Goal: Transaction & Acquisition: Purchase product/service

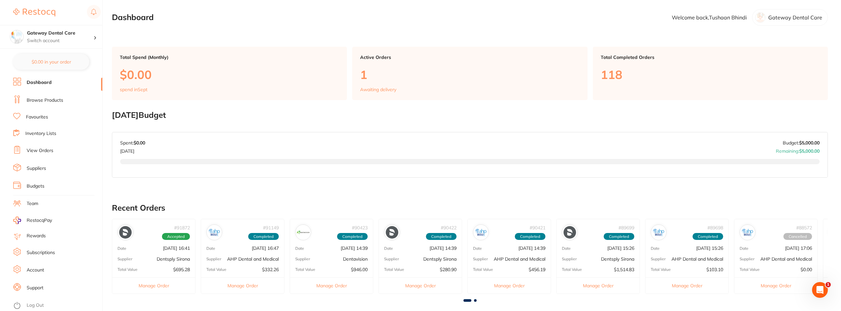
click at [44, 118] on link "Favourites" at bounding box center [37, 117] width 22 height 7
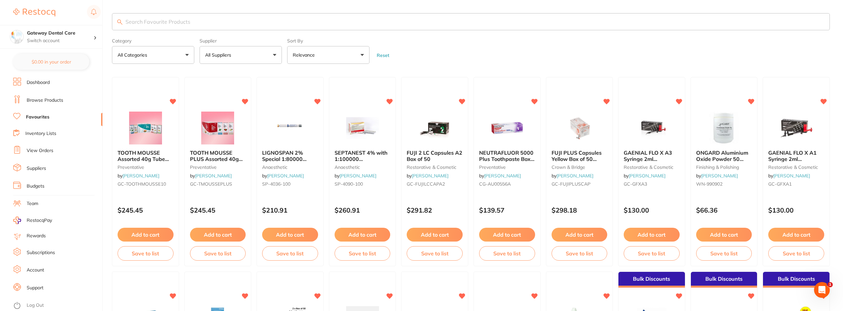
click at [155, 19] on input "search" at bounding box center [471, 21] width 718 height 17
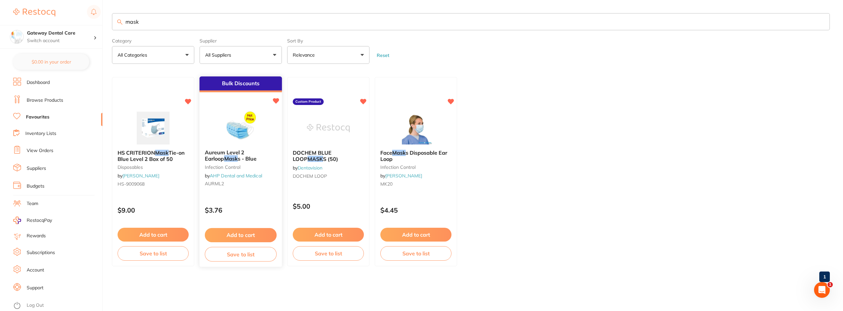
type input "mask"
click at [249, 148] on div "Aureum Level 2 Earloop Mask s - Blue infection control by AHP Dental and Medica…" at bounding box center [240, 170] width 82 height 50
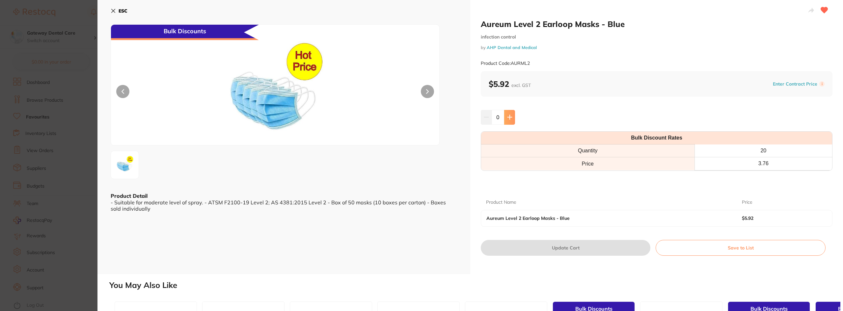
click at [508, 113] on button at bounding box center [509, 117] width 11 height 14
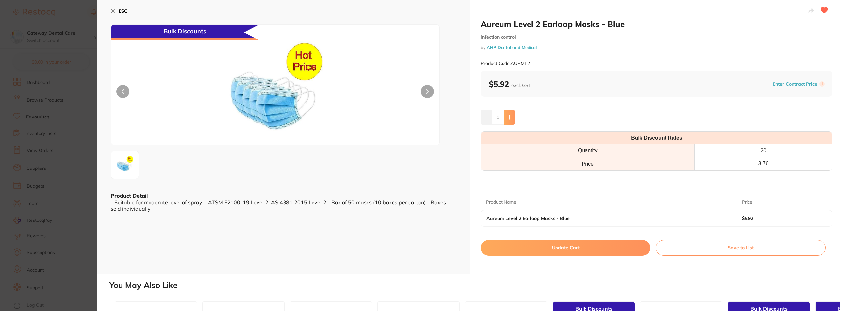
click at [508, 113] on button at bounding box center [509, 117] width 11 height 14
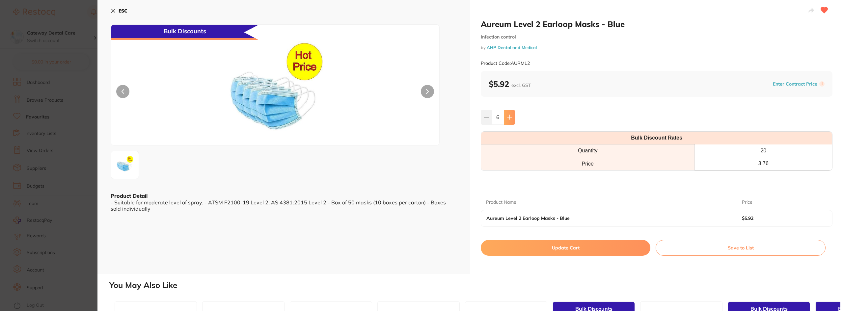
click at [508, 113] on button at bounding box center [509, 117] width 11 height 14
click at [509, 113] on button at bounding box center [509, 117] width 11 height 14
type input "10"
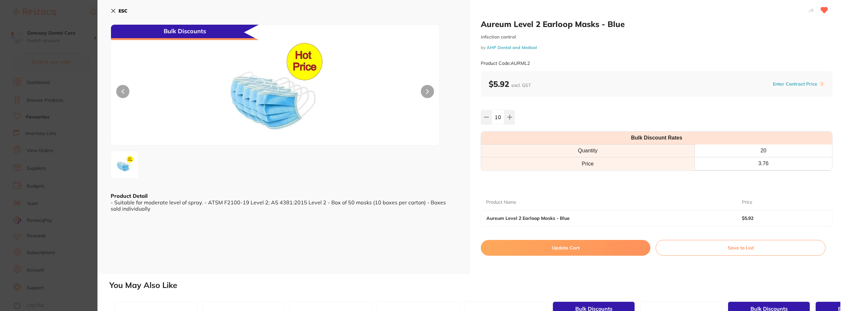
click at [551, 245] on button "Update Cart" at bounding box center [566, 248] width 170 height 16
checkbox input "false"
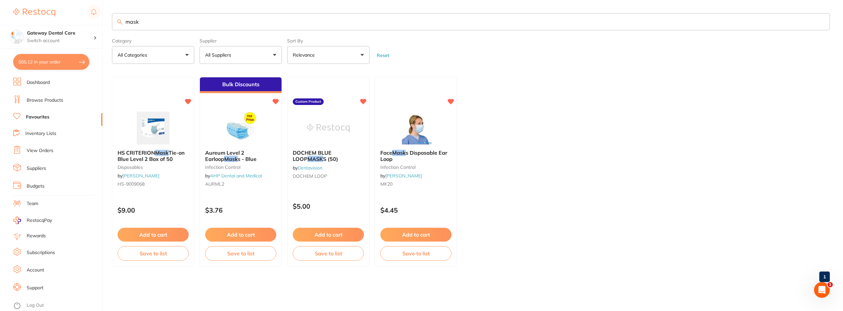
click at [821, 21] on input "mask" at bounding box center [471, 21] width 718 height 17
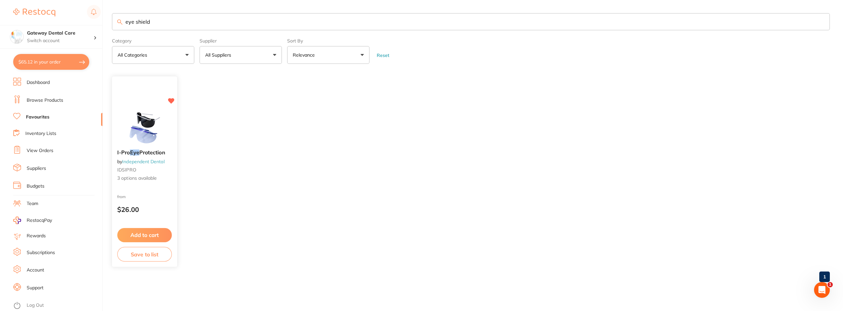
type input "eye shield"
click at [165, 151] on span "Protection" at bounding box center [152, 152] width 26 height 7
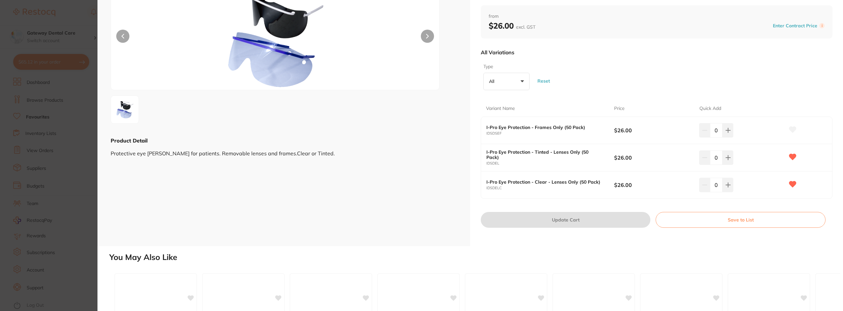
scroll to position [66, 0]
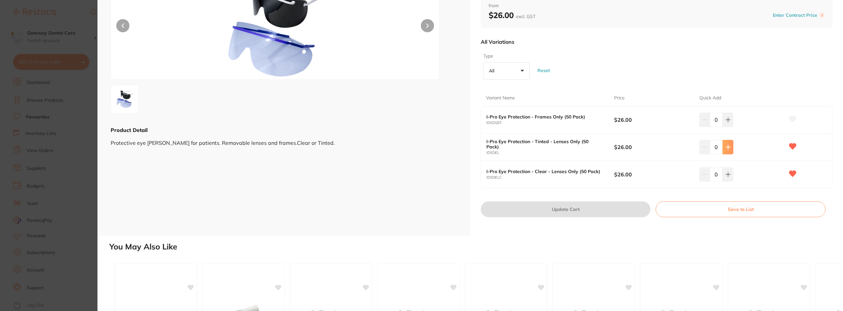
click at [729, 145] on button at bounding box center [727, 147] width 11 height 14
type input "2"
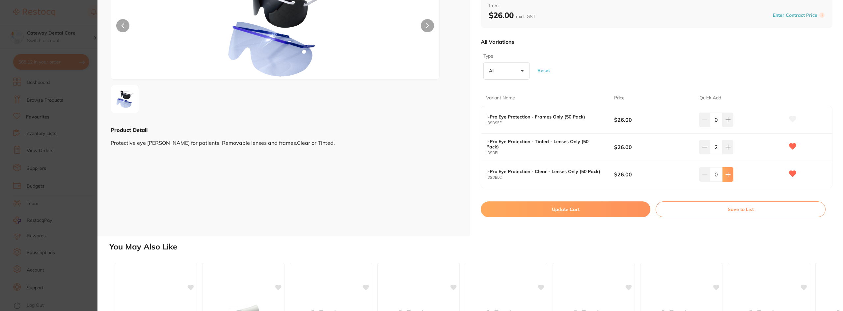
click at [729, 178] on button at bounding box center [727, 174] width 11 height 14
type input "2"
click at [587, 208] on button "Update Cart" at bounding box center [566, 209] width 170 height 16
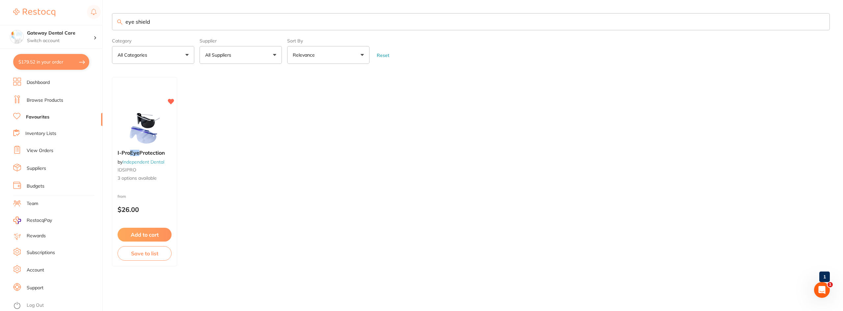
click at [820, 21] on input "eye shield" at bounding box center [471, 21] width 718 height 17
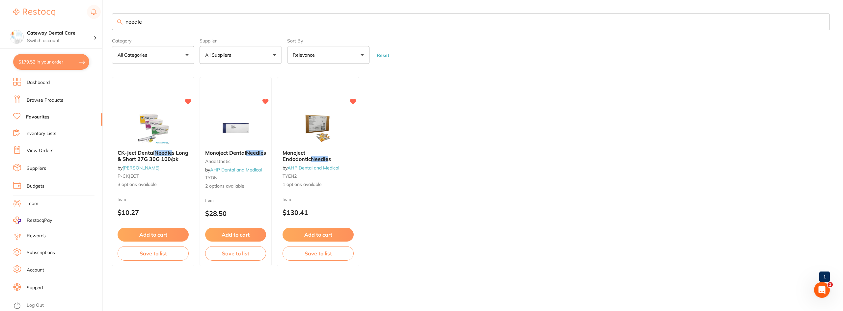
type input "needle"
click at [153, 163] on div "CK-Ject Dental Needle s Long & Short 27G 30G 100/pk by [PERSON_NAME] P-CKJECT 3…" at bounding box center [153, 169] width 82 height 48
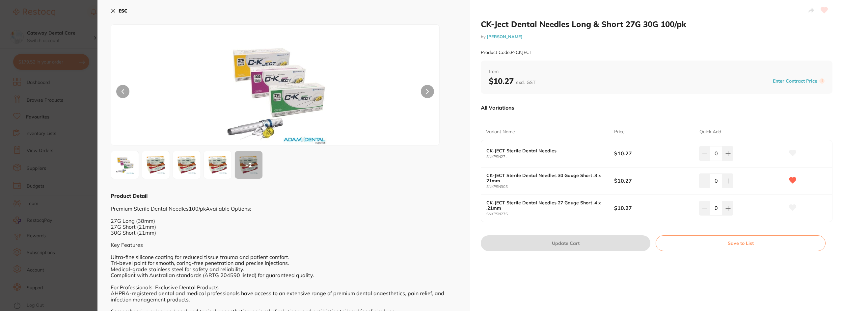
click at [150, 162] on img at bounding box center [156, 165] width 24 height 24
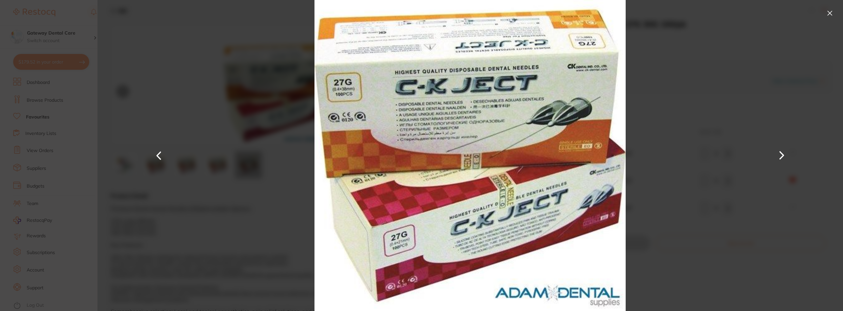
click at [826, 14] on button at bounding box center [829, 13] width 11 height 11
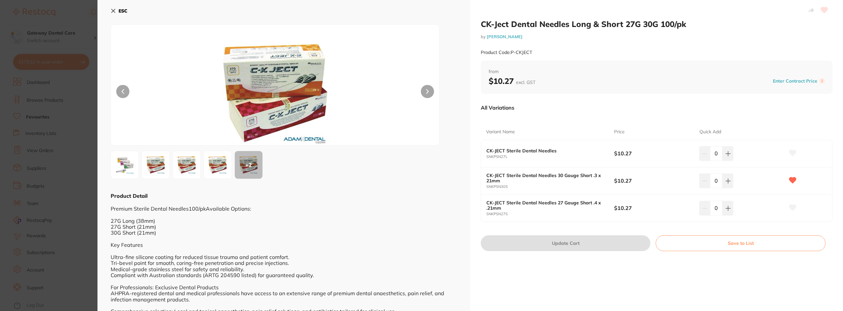
click at [123, 162] on img at bounding box center [125, 165] width 24 height 24
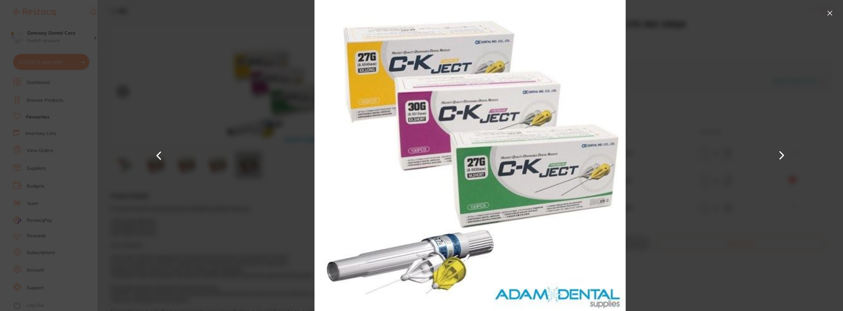
click at [830, 13] on button at bounding box center [829, 13] width 11 height 11
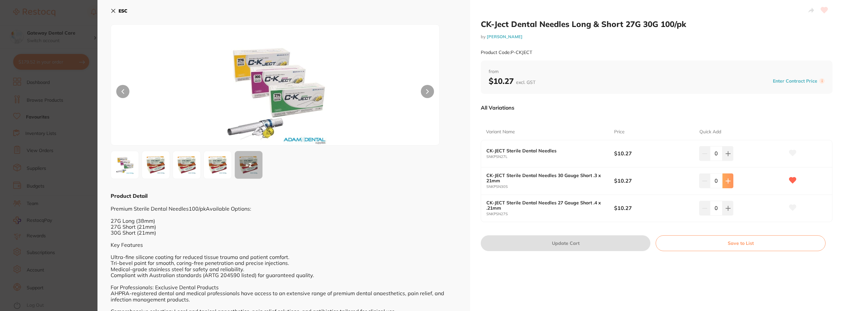
click at [727, 179] on icon at bounding box center [727, 180] width 5 height 5
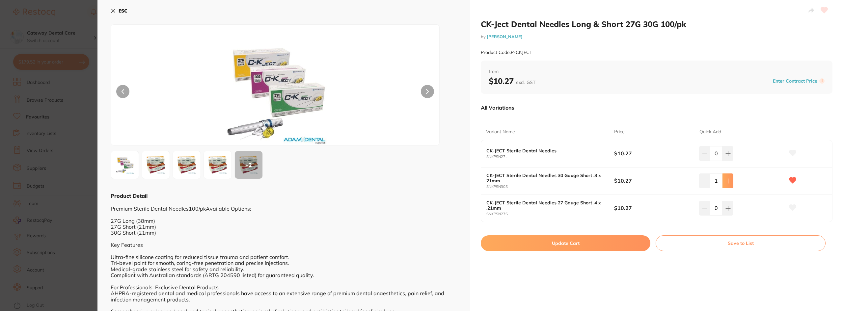
click at [727, 179] on icon at bounding box center [727, 180] width 5 height 5
type input "2"
click at [575, 243] on button "Update Cart" at bounding box center [566, 243] width 170 height 16
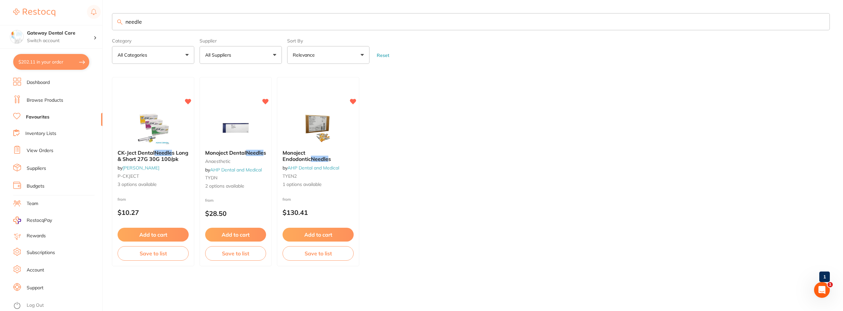
click at [821, 22] on input "needle" at bounding box center [471, 21] width 718 height 17
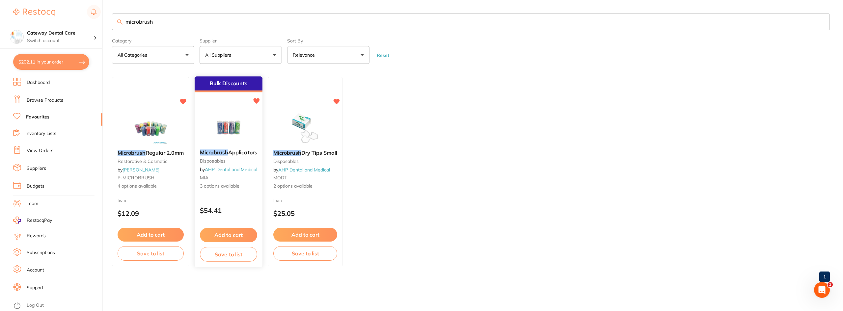
type input "microbrush"
click at [240, 150] on span "Applicators" at bounding box center [242, 152] width 29 height 7
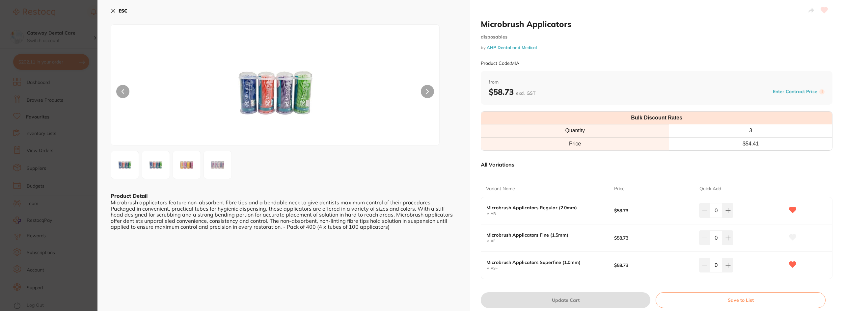
scroll to position [33, 0]
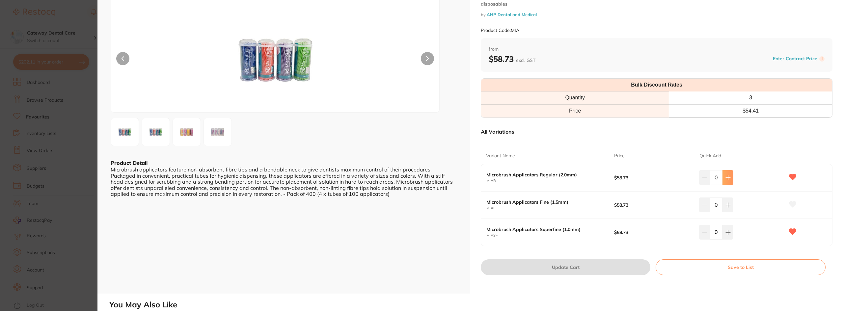
click at [725, 176] on icon at bounding box center [727, 177] width 5 height 5
type input "1"
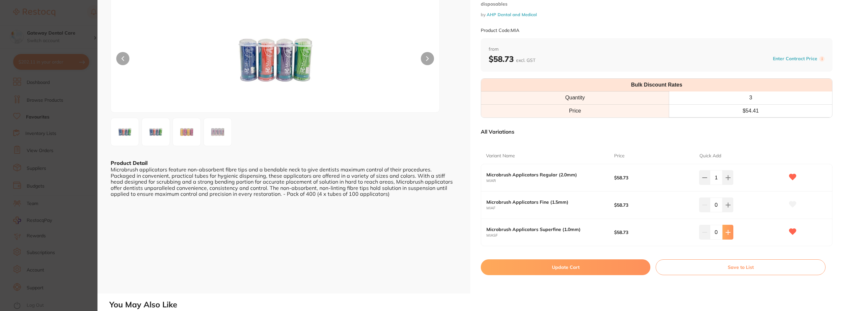
click at [729, 232] on icon at bounding box center [727, 232] width 4 height 4
type input "1"
click at [576, 263] on button "Update Cart" at bounding box center [566, 267] width 170 height 16
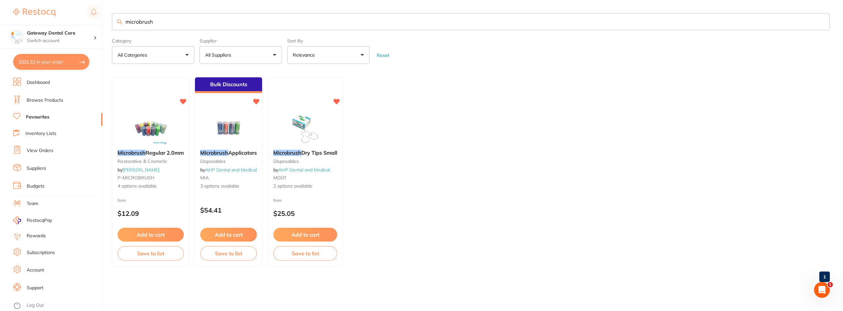
click at [819, 21] on input "microbrush" at bounding box center [471, 21] width 718 height 17
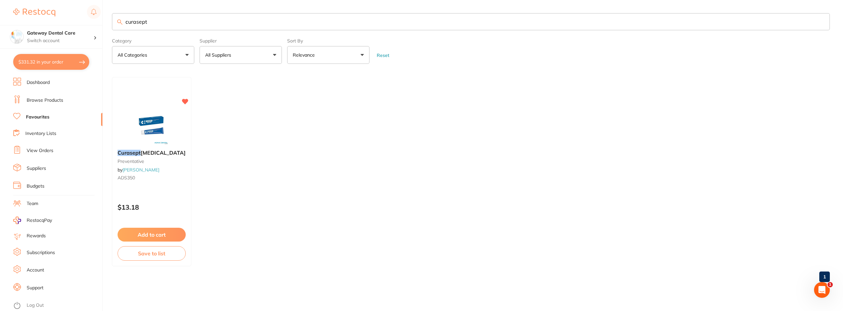
type input "curasept"
click at [54, 101] on link "Browse Products" at bounding box center [45, 100] width 37 height 7
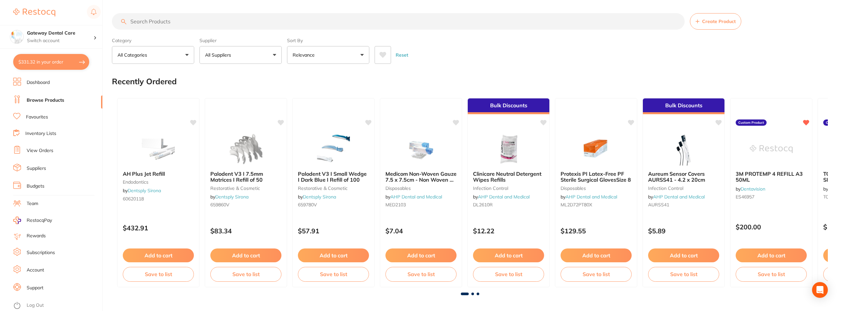
click at [154, 23] on input "search" at bounding box center [398, 21] width 573 height 16
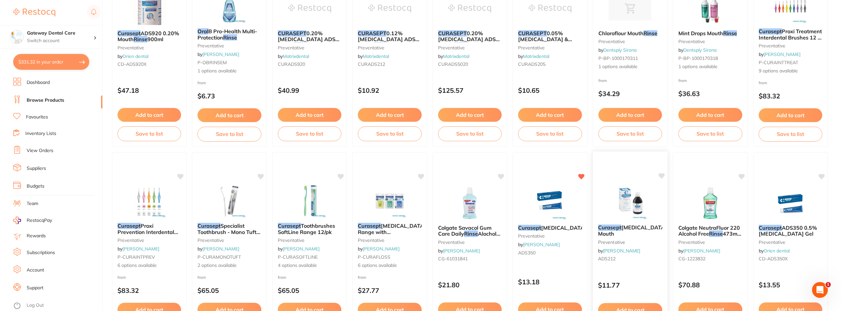
scroll to position [362, 0]
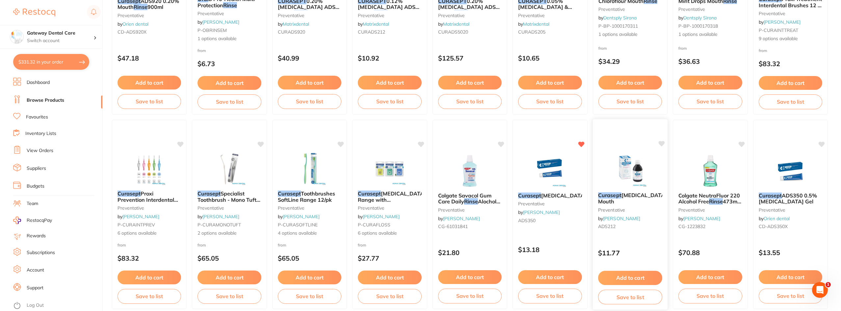
type input "curasept oral rinse"
click at [619, 189] on div "Curasept [MEDICAL_DATA] Mouth preventative by [PERSON_NAME] ADS212" at bounding box center [630, 212] width 75 height 50
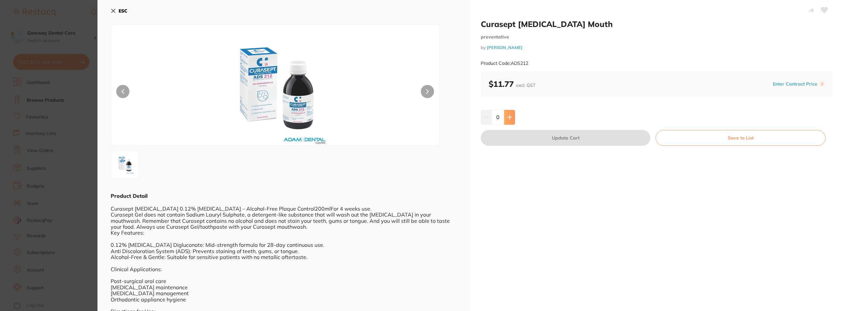
click at [508, 122] on button at bounding box center [509, 117] width 11 height 14
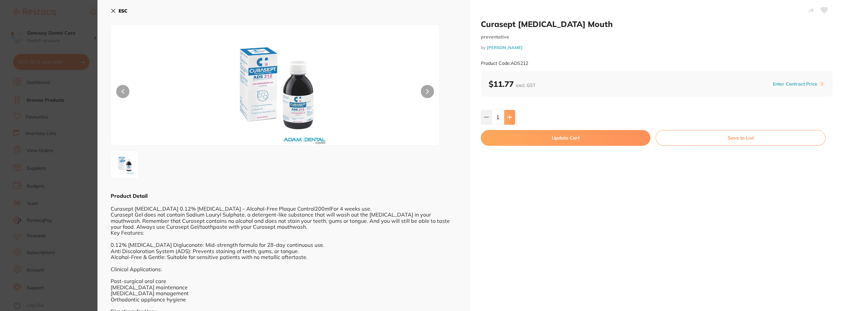
click at [508, 122] on button at bounding box center [509, 117] width 11 height 14
type input "4"
click at [540, 140] on button "Update Cart" at bounding box center [566, 138] width 170 height 16
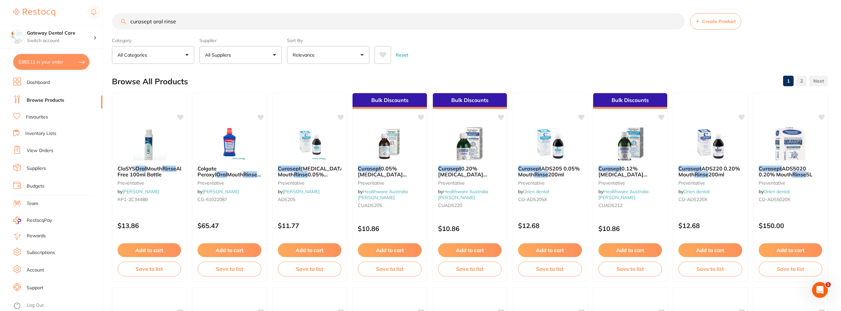
click at [675, 22] on input "curasept oral rinse" at bounding box center [398, 21] width 573 height 16
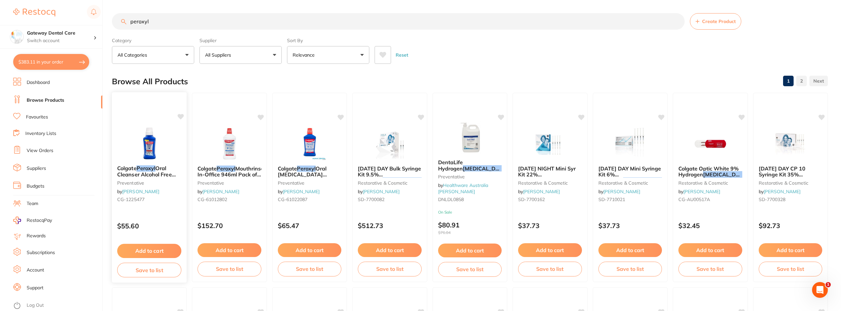
type input "peroxyl"
click at [162, 159] on img at bounding box center [149, 143] width 43 height 33
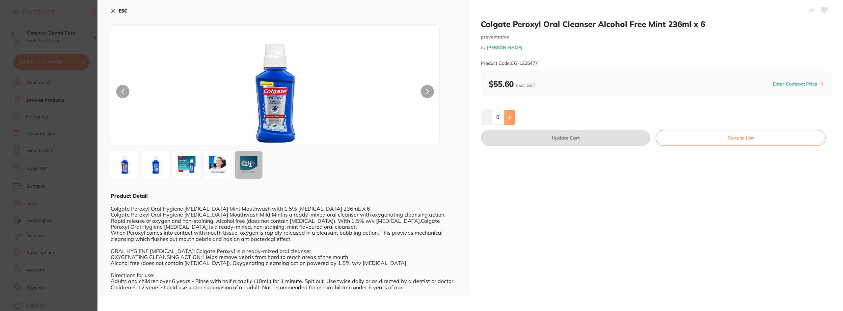
click at [513, 120] on button at bounding box center [509, 117] width 11 height 14
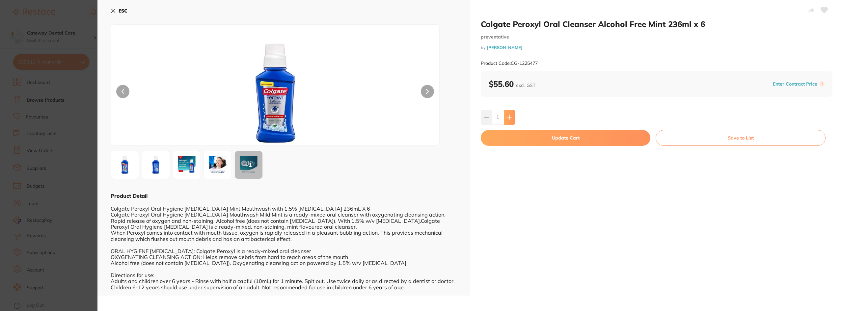
type input "1"
click at [537, 136] on button "Update Cart" at bounding box center [566, 138] width 170 height 16
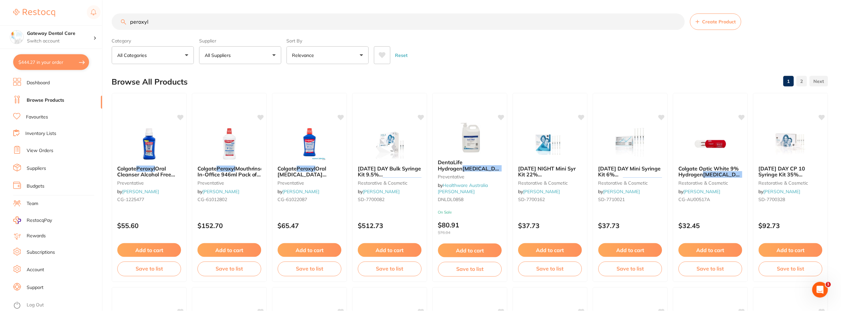
scroll to position [2, 0]
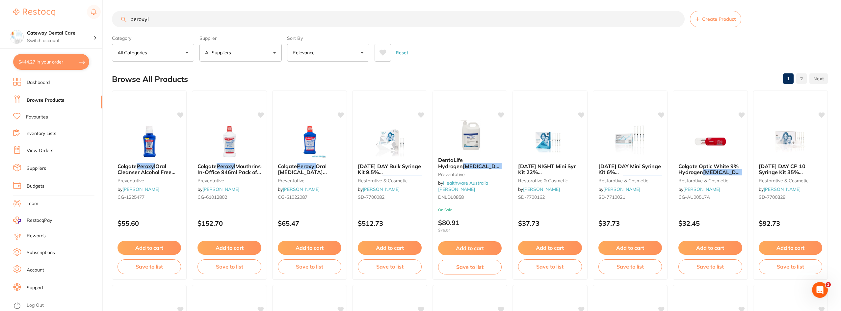
click at [677, 19] on input "peroxyl" at bounding box center [398, 19] width 573 height 16
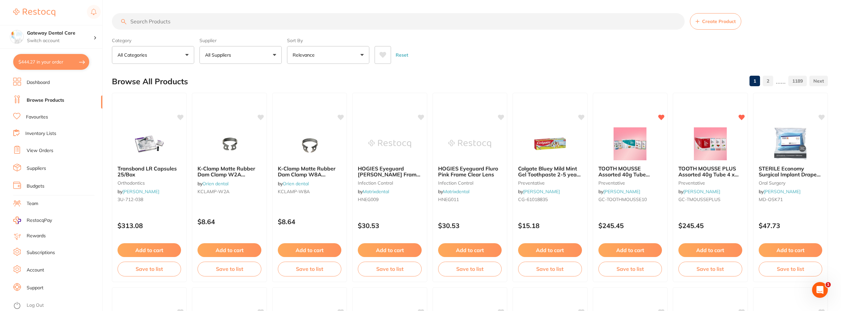
scroll to position [0, 0]
type input "[PERSON_NAME] dish"
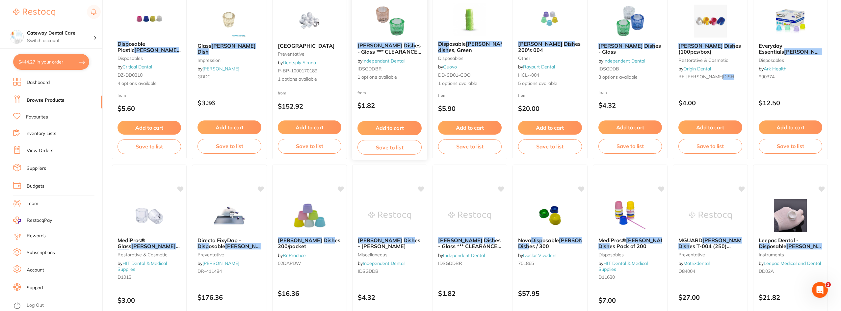
scroll to position [329, 0]
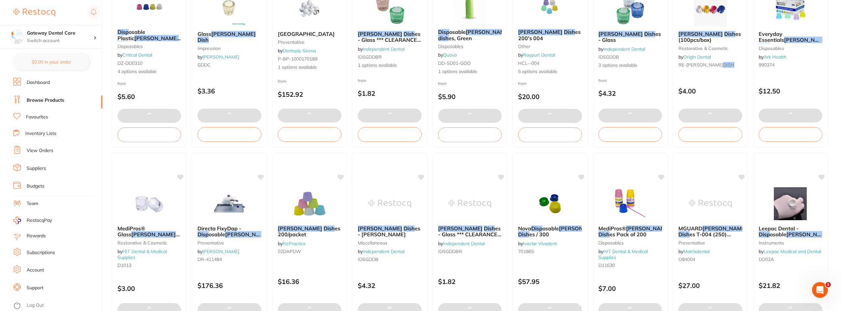
checkbox input "false"
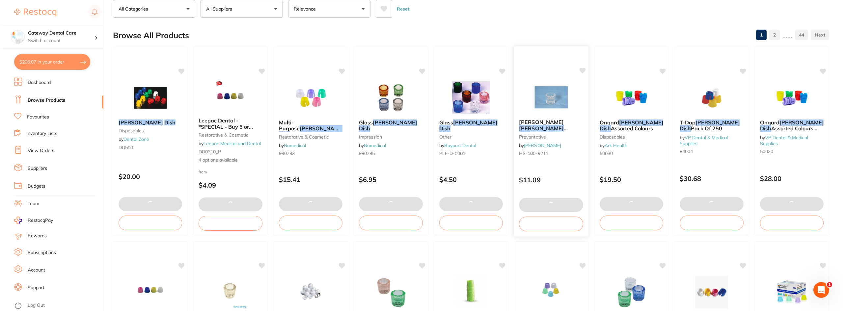
scroll to position [0, 0]
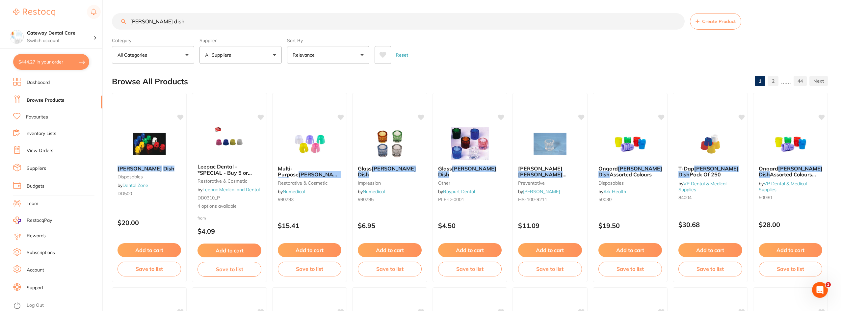
type input "[PERSON_NAME] dish"
click at [58, 67] on button "$444.27 in your order" at bounding box center [51, 62] width 76 height 16
checkbox input "true"
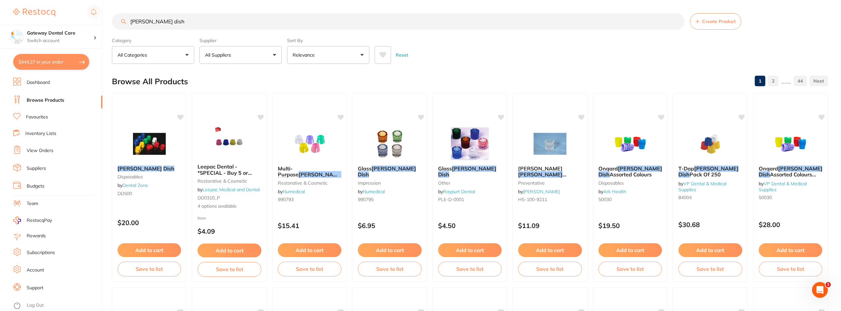
checkbox input "true"
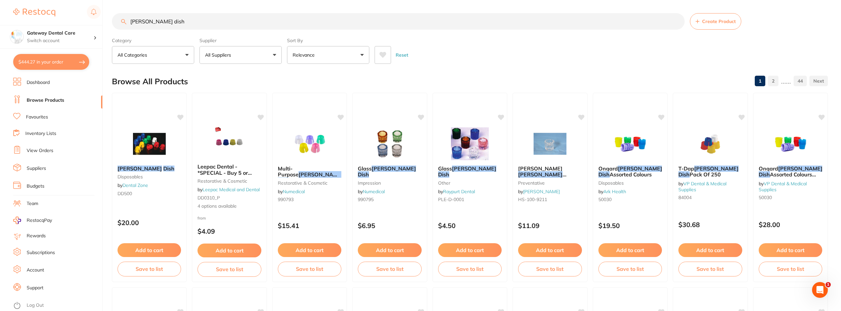
checkbox input "true"
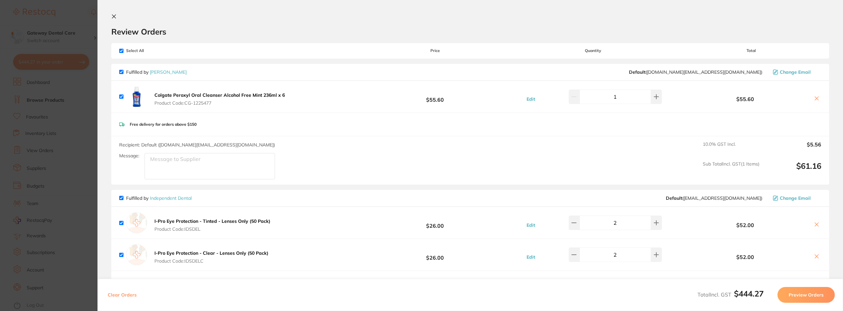
click at [81, 121] on section "Update RRP Set your pre negotiated price for this item. Item Agreed RRP (excl. …" at bounding box center [421, 155] width 843 height 311
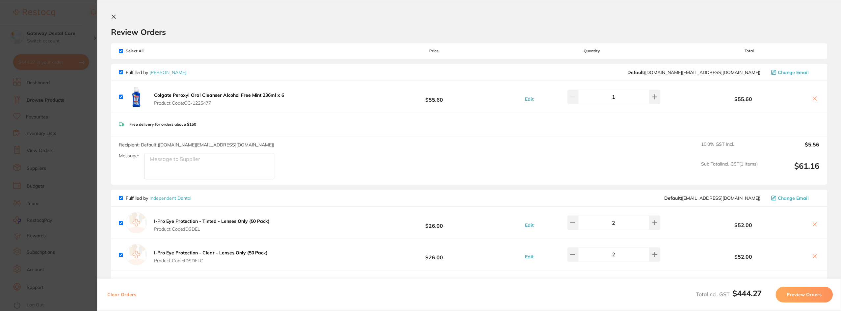
scroll to position [2, 0]
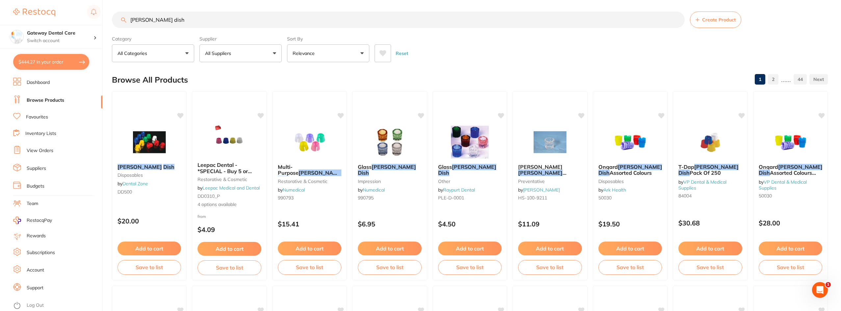
click at [209, 57] on button "All Suppliers" at bounding box center [240, 53] width 82 height 18
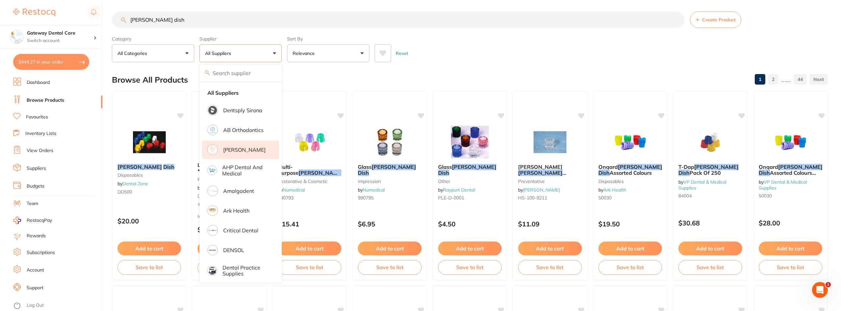
click at [243, 158] on li "[PERSON_NAME]" at bounding box center [240, 150] width 77 height 18
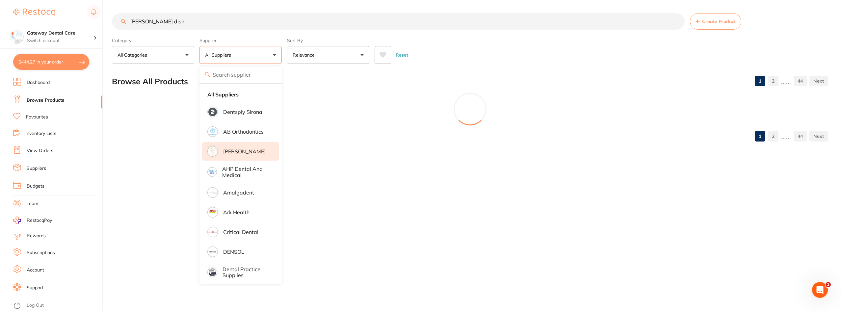
scroll to position [0, 0]
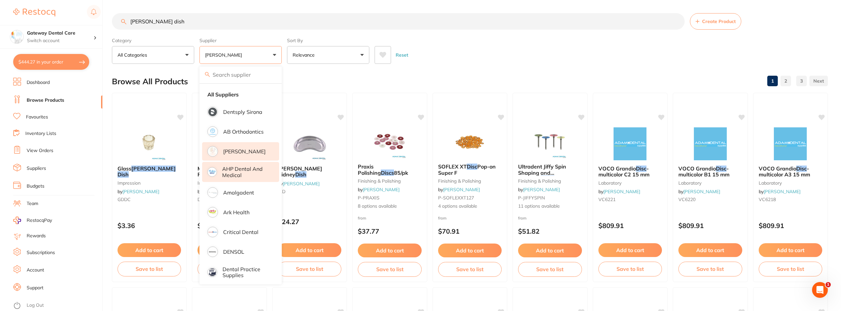
click at [243, 168] on p "AHP Dental and Medical" at bounding box center [246, 172] width 48 height 12
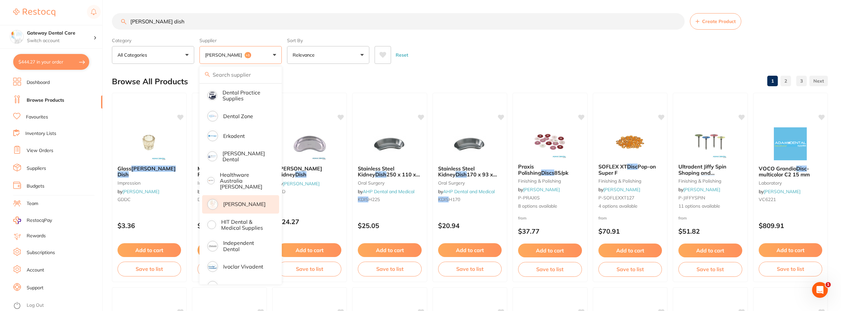
scroll to position [197, 0]
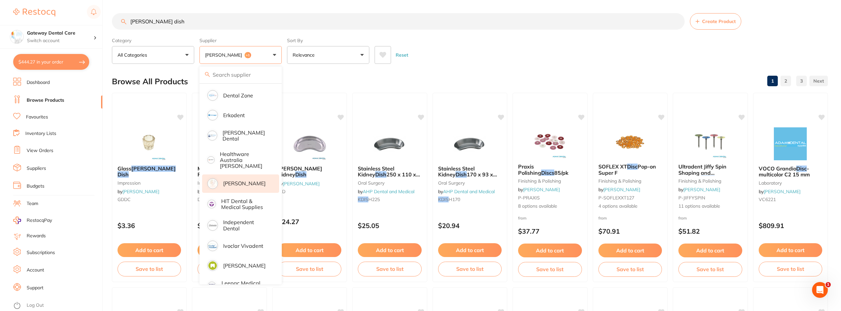
click at [256, 180] on p "[PERSON_NAME]" at bounding box center [244, 183] width 42 height 6
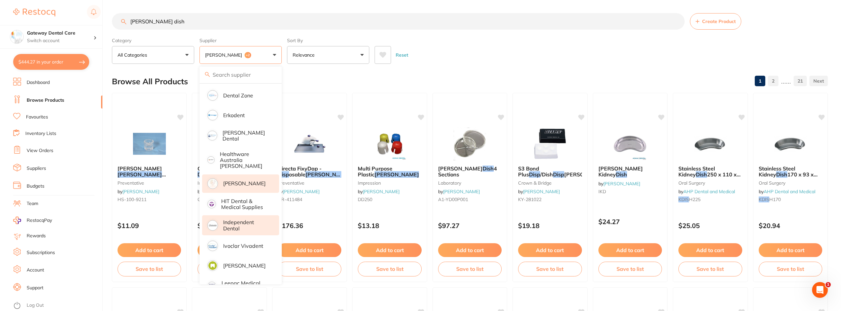
click at [230, 222] on p "Independent Dental" at bounding box center [246, 225] width 47 height 12
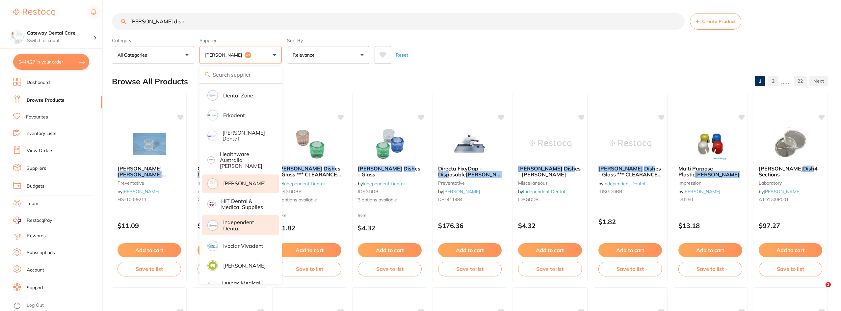
click at [446, 40] on div "Category All Categories All Categories anaesthetic articulating burs CAD/CAM cr…" at bounding box center [470, 49] width 716 height 29
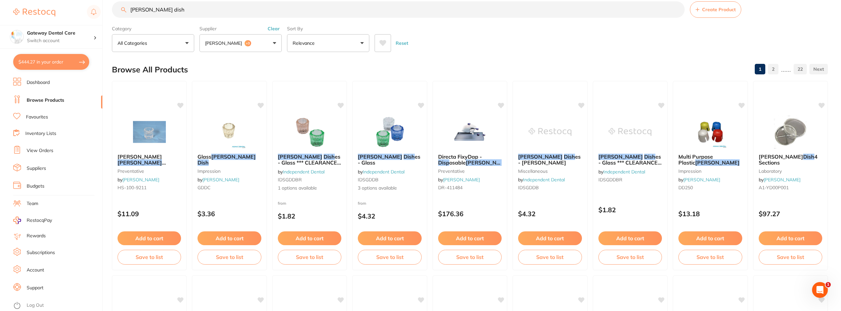
scroll to position [0, 0]
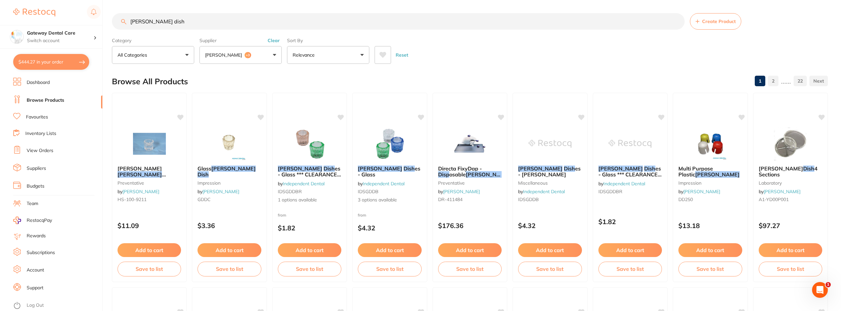
click at [676, 21] on input "[PERSON_NAME] dish" at bounding box center [398, 21] width 573 height 16
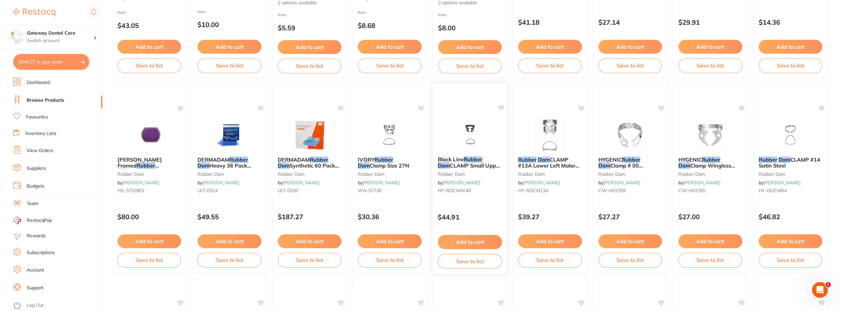
scroll to position [724, 0]
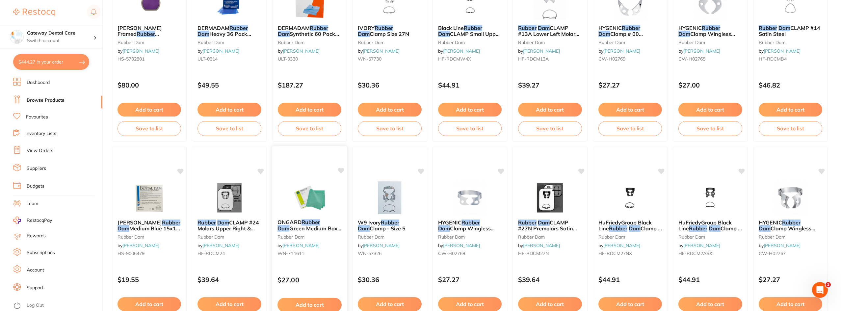
type input "rubber dam"
click at [339, 219] on div "ONGARD Rubber Dam Green Medium Box of 36 rubber dam by [PERSON_NAME] WN-711611" at bounding box center [309, 239] width 75 height 50
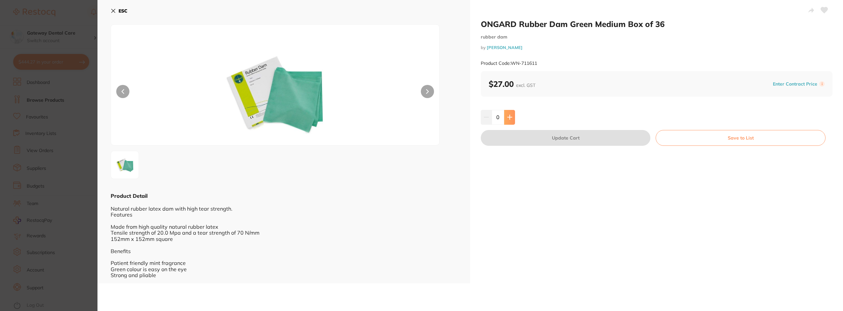
click at [508, 116] on icon at bounding box center [509, 117] width 5 height 5
type input "1"
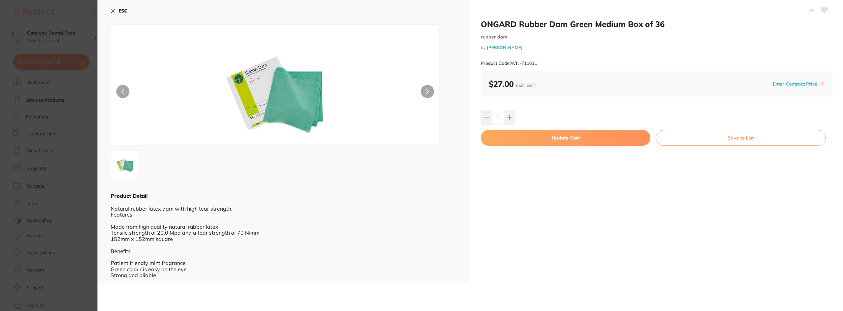
click at [538, 136] on button "Update Cart" at bounding box center [566, 138] width 170 height 16
checkbox input "false"
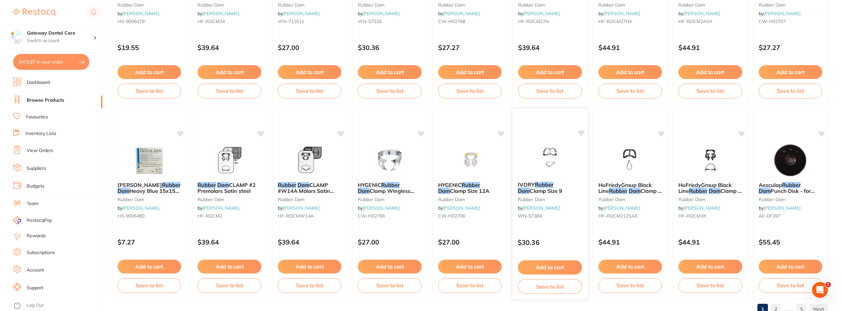
scroll to position [945, 0]
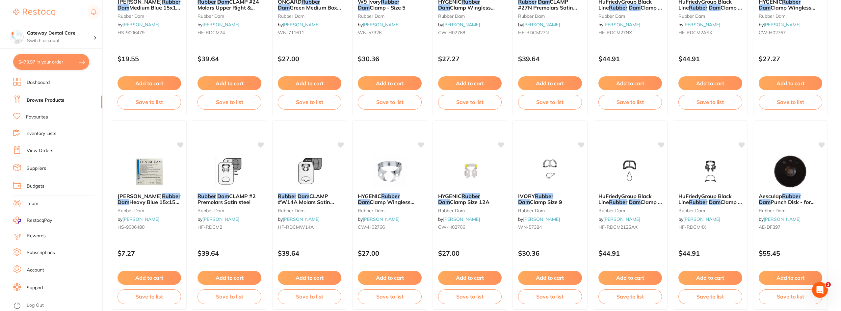
drag, startPoint x: 171, startPoint y: 196, endPoint x: 186, endPoint y: 184, distance: 18.9
click at [171, 196] on em "Rubber" at bounding box center [171, 196] width 18 height 7
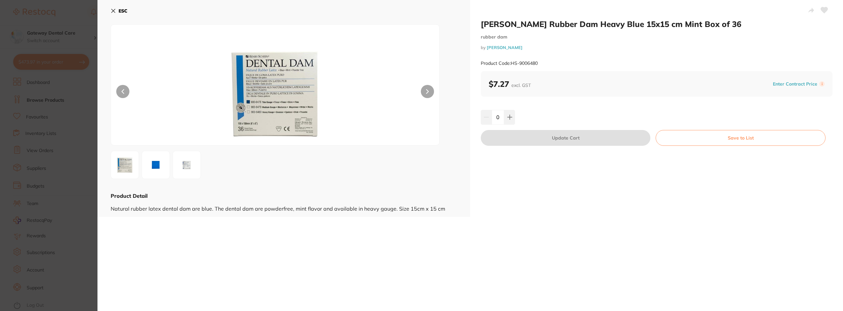
click at [421, 90] on button at bounding box center [427, 91] width 13 height 13
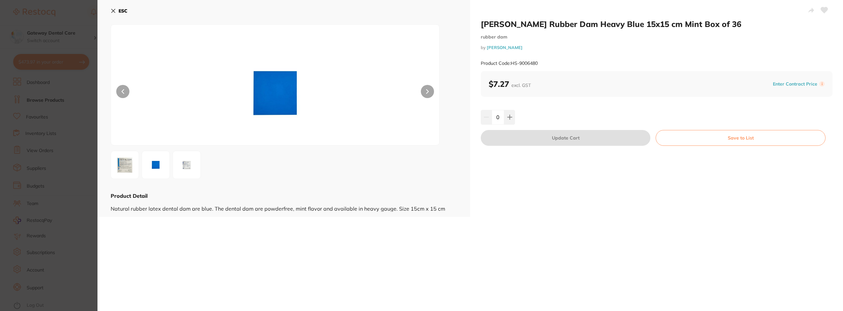
click at [426, 91] on icon at bounding box center [427, 91] width 3 height 5
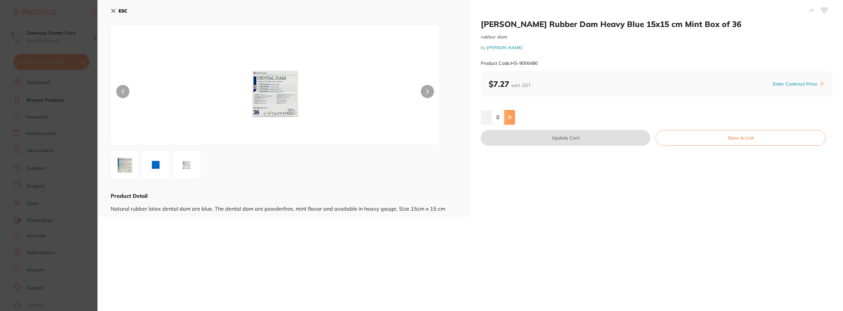
click at [510, 112] on button at bounding box center [509, 117] width 11 height 14
type input "1"
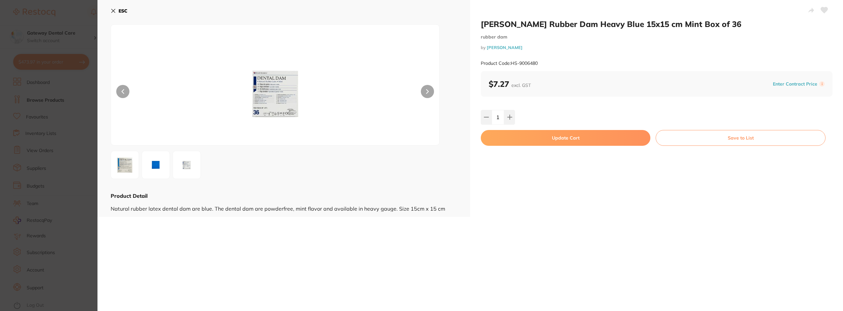
click at [540, 141] on button "Update Cart" at bounding box center [566, 138] width 170 height 16
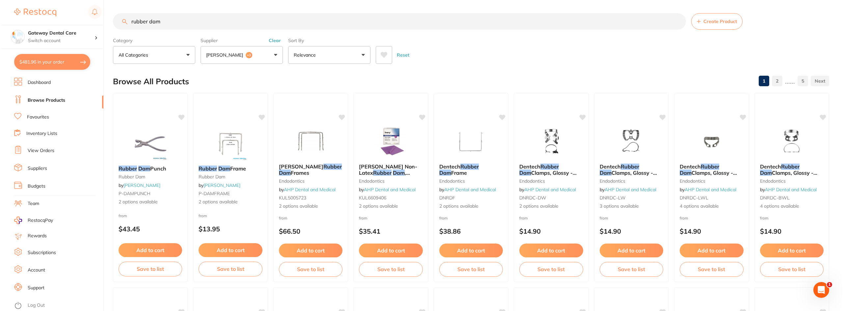
scroll to position [157, 0]
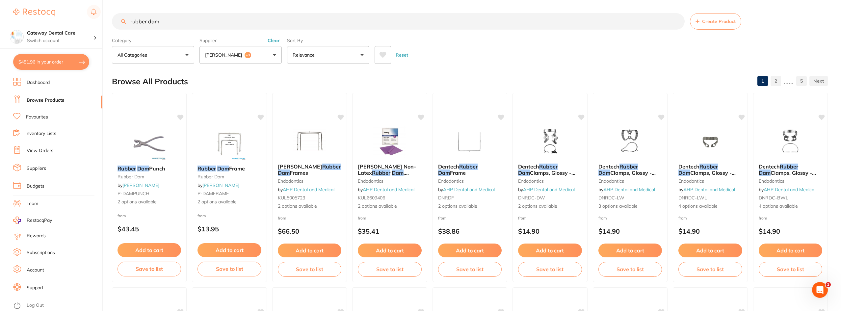
click at [77, 62] on button "$481.96 in your order" at bounding box center [51, 62] width 76 height 16
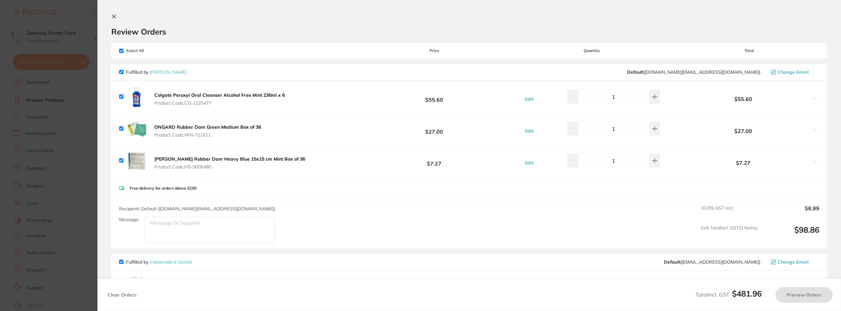
checkbox input "true"
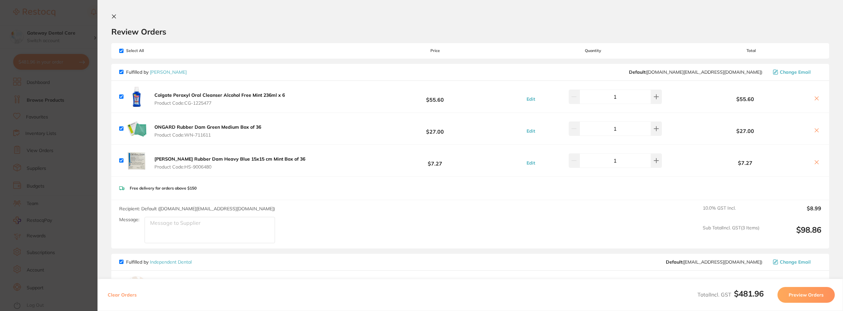
click at [200, 129] on b "ONGARD Rubber Dam Green Medium Box of 36" at bounding box center [207, 127] width 107 height 6
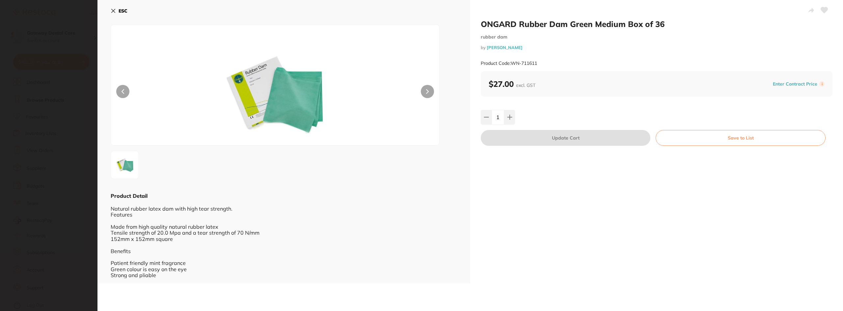
scroll to position [0, 0]
click at [419, 91] on div at bounding box center [275, 84] width 329 height 121
click at [68, 175] on section "ONGARD Rubber Dam Green Medium Box of 36 rubber dam by Henry Schein Halas Produ…" at bounding box center [421, 155] width 843 height 311
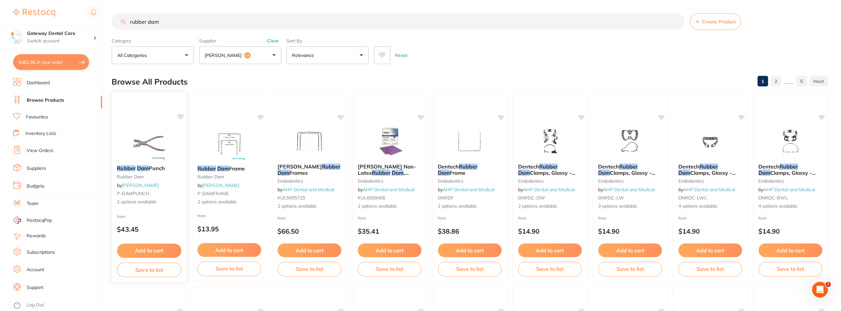
scroll to position [1, 0]
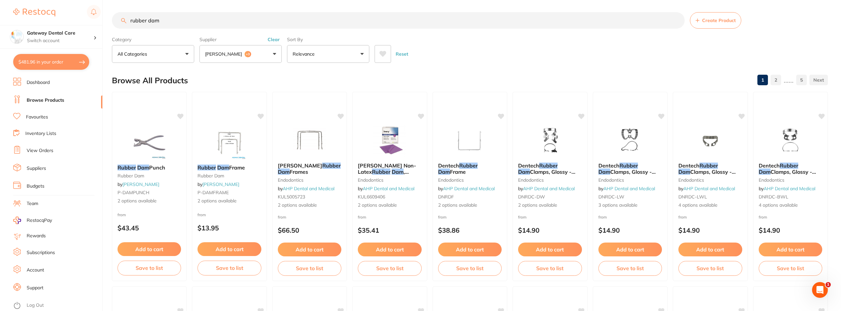
click at [65, 72] on section "Gateway Dental Care Switch account Gateway Dental Care $481.96 in your order Da…" at bounding box center [51, 155] width 103 height 311
click at [65, 66] on button "$481.96 in your order" at bounding box center [51, 62] width 76 height 16
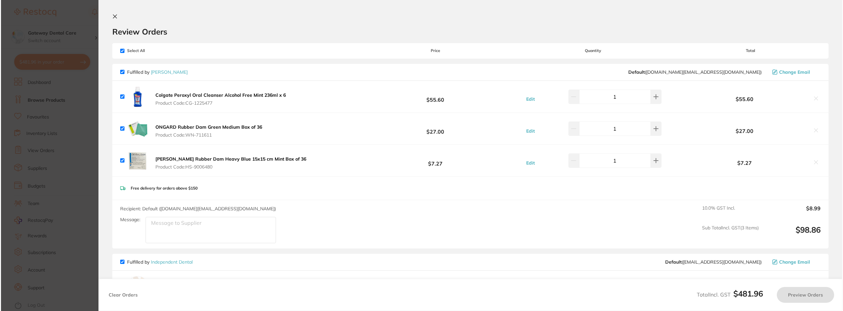
scroll to position [0, 0]
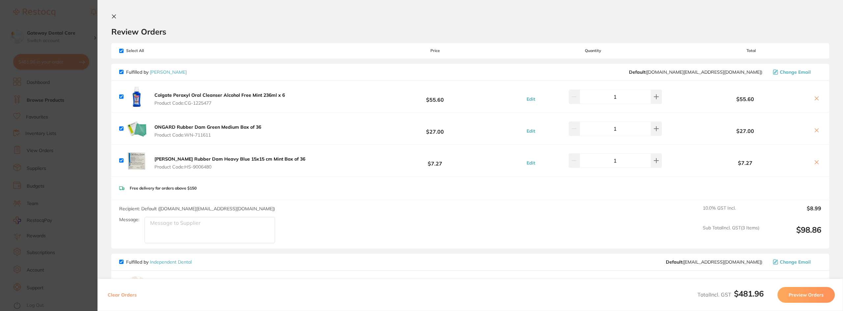
click at [182, 162] on button "HENRY SCHEIN Rubber Dam Heavy Blue 15x15 cm Mint Box of 36 Product Code: HS-900…" at bounding box center [229, 163] width 155 height 14
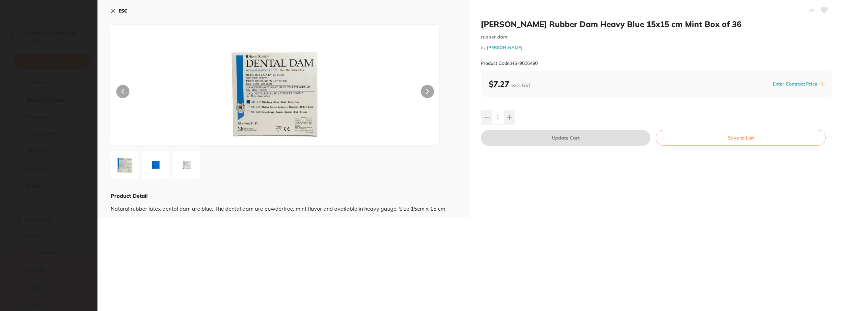
click at [157, 164] on img at bounding box center [156, 165] width 24 height 24
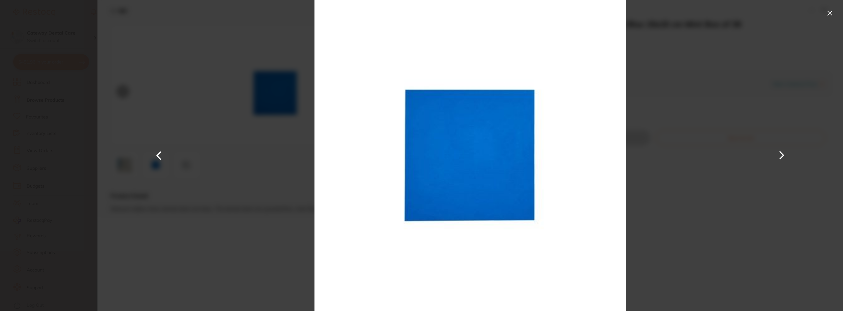
click at [826, 13] on button at bounding box center [829, 13] width 11 height 11
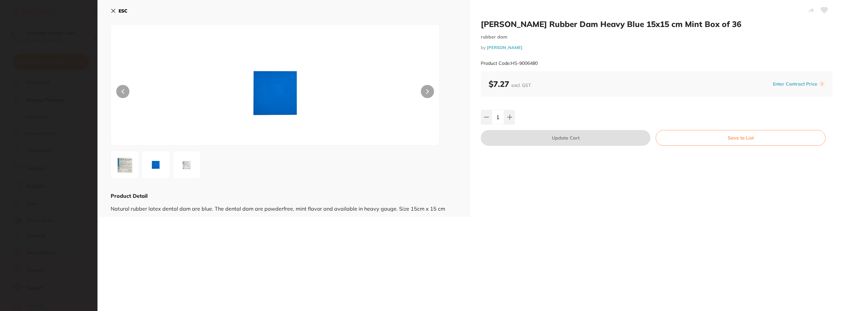
click at [56, 117] on section "HENRY SCHEIN Rubber Dam Heavy Blue 15x15 cm Mint Box of 36 rubber dam by Henry …" at bounding box center [421, 155] width 843 height 311
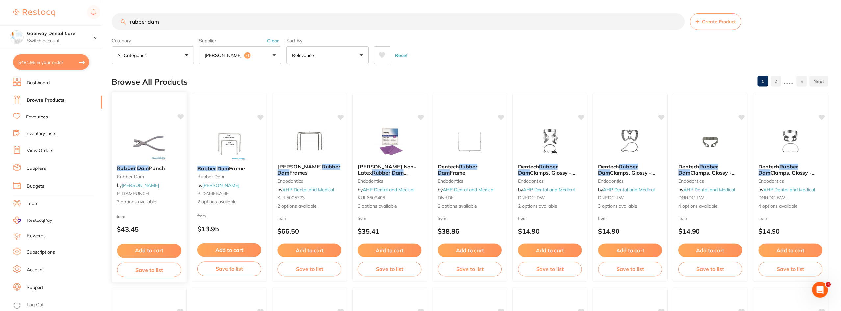
scroll to position [1, 0]
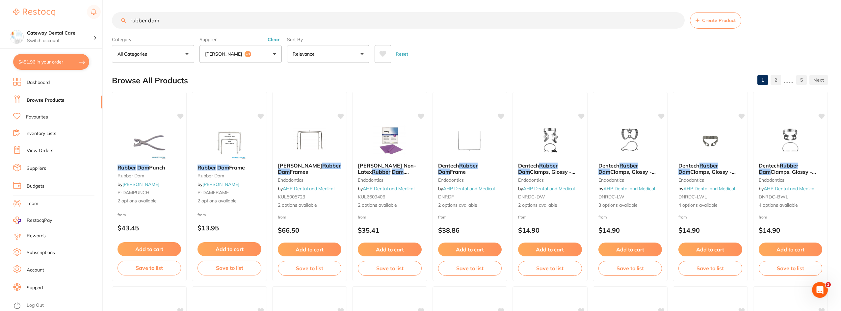
click at [76, 66] on button "$481.96 in your order" at bounding box center [51, 62] width 76 height 16
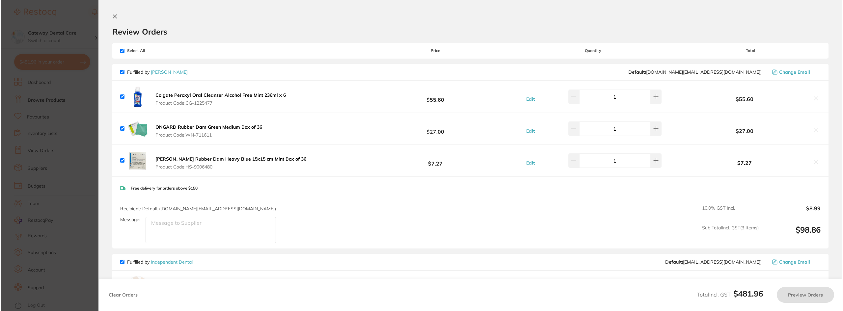
scroll to position [0, 0]
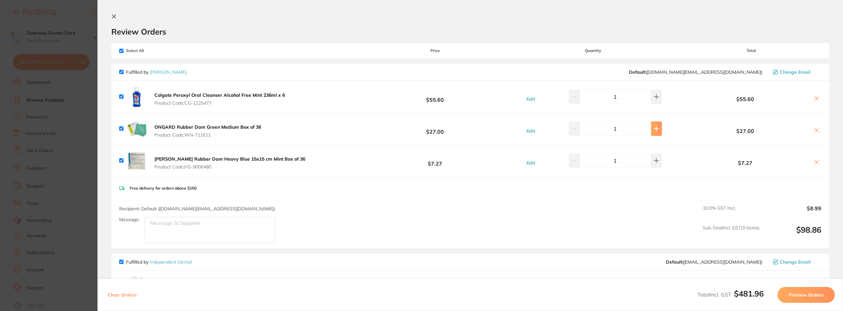
click at [651, 131] on button at bounding box center [656, 128] width 11 height 14
type input "2"
click at [243, 128] on b "ONGARD Rubber Dam Green Medium Box of 36" at bounding box center [207, 127] width 107 height 6
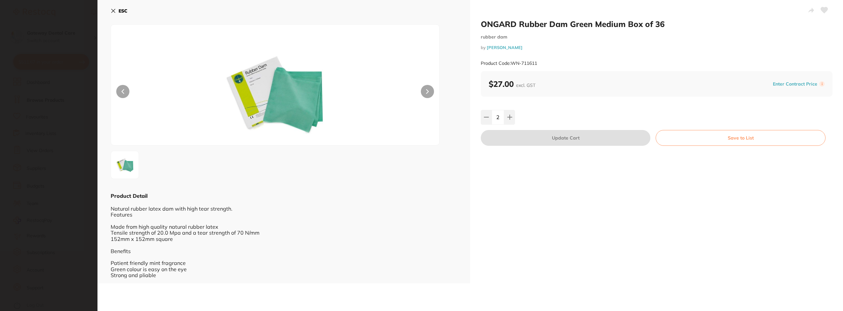
click at [16, 135] on section "ONGARD Rubber Dam Green Medium Box of 36 rubber dam by Henry Schein Halas Produ…" at bounding box center [421, 155] width 843 height 311
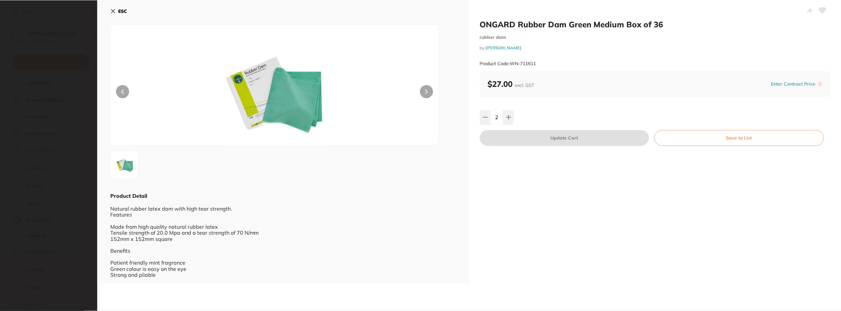
scroll to position [1, 0]
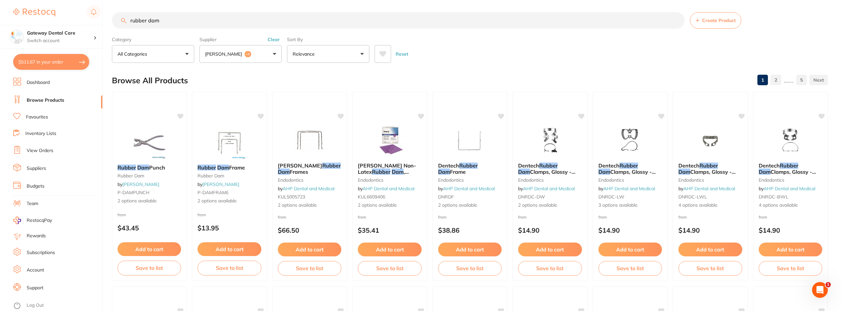
click at [42, 64] on button "$511.67 in your order" at bounding box center [51, 62] width 76 height 16
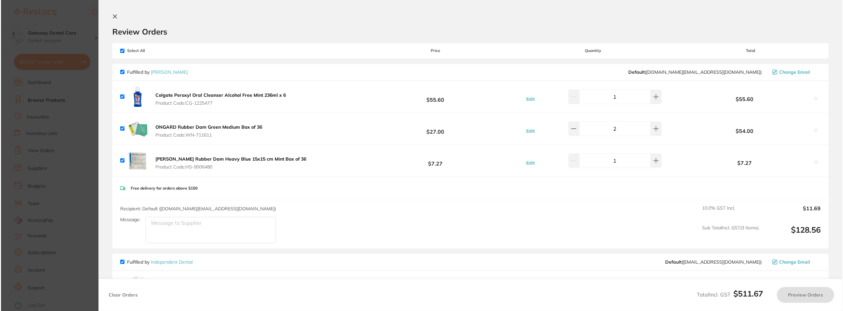
scroll to position [0, 0]
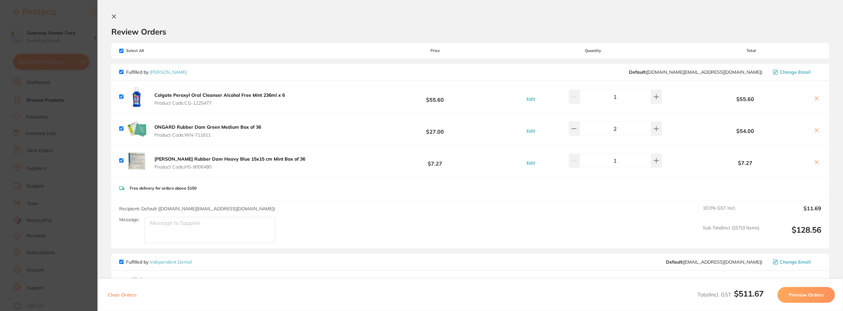
click at [814, 161] on icon at bounding box center [816, 162] width 5 height 5
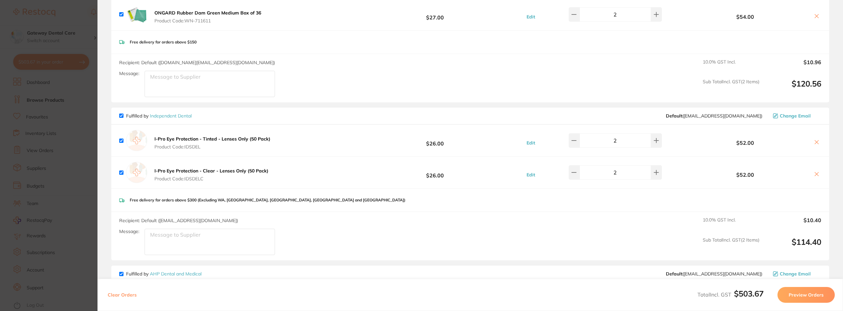
scroll to position [99, 0]
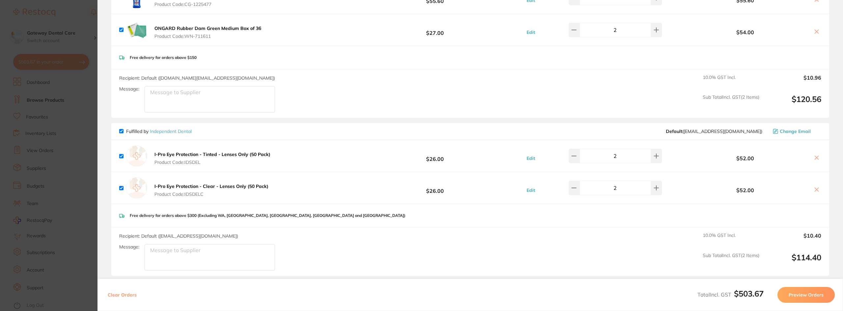
click at [815, 157] on icon at bounding box center [817, 158] width 4 height 4
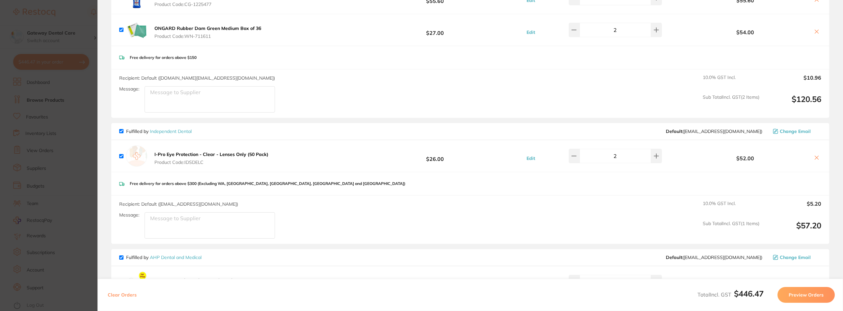
click at [814, 158] on icon at bounding box center [816, 157] width 5 height 5
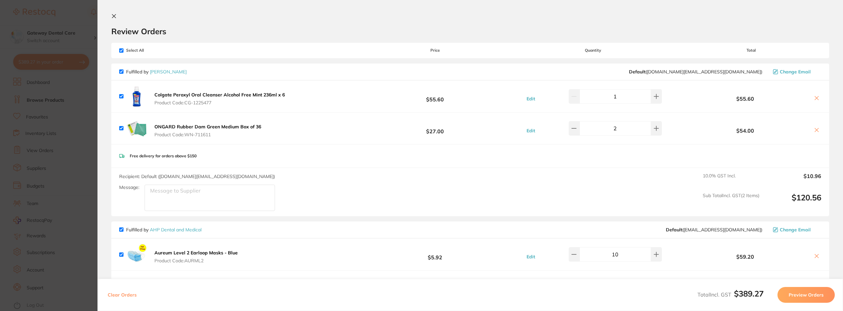
scroll to position [0, 0]
click at [817, 99] on button at bounding box center [816, 98] width 9 height 7
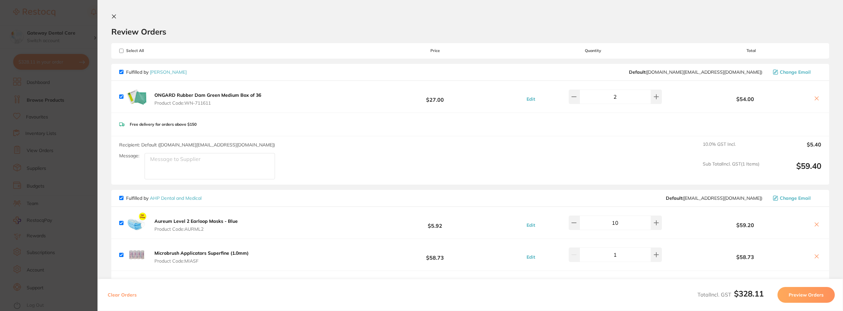
click at [817, 99] on button at bounding box center [816, 98] width 9 height 7
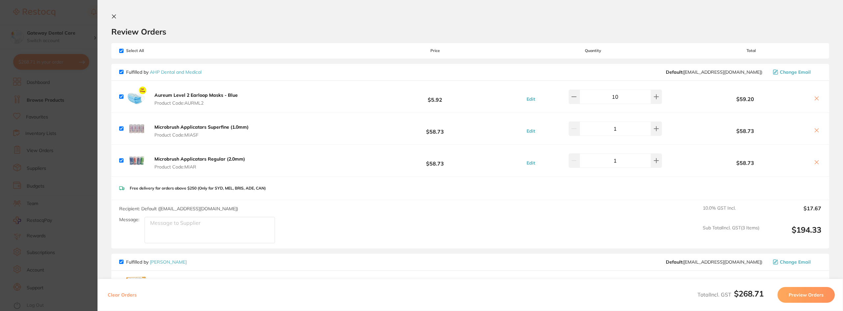
click at [814, 97] on icon at bounding box center [816, 98] width 5 height 5
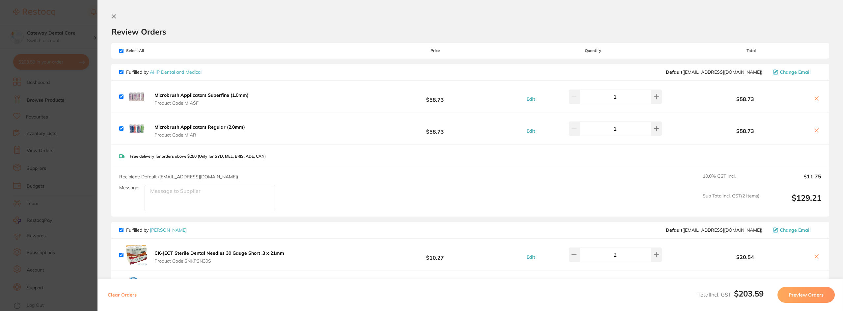
click at [815, 97] on icon at bounding box center [817, 99] width 4 height 4
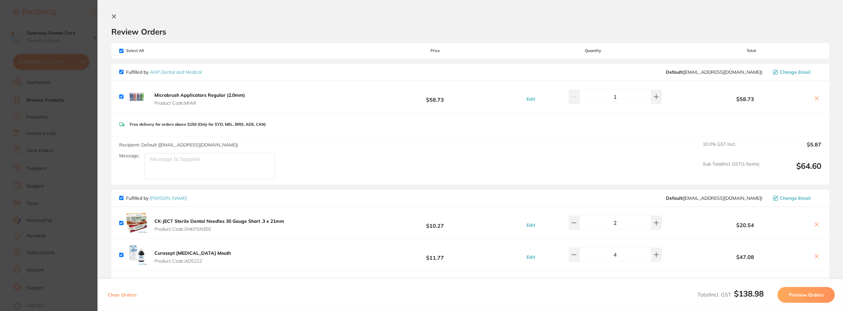
click at [815, 97] on icon at bounding box center [816, 98] width 5 height 5
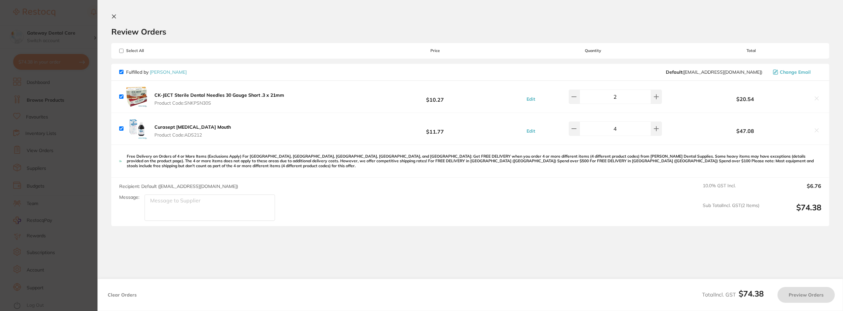
checkbox input "true"
click at [196, 94] on b "CK-JECT Sterile Dental Needles 30 Gauge Short .3 x 21mm" at bounding box center [219, 95] width 130 height 6
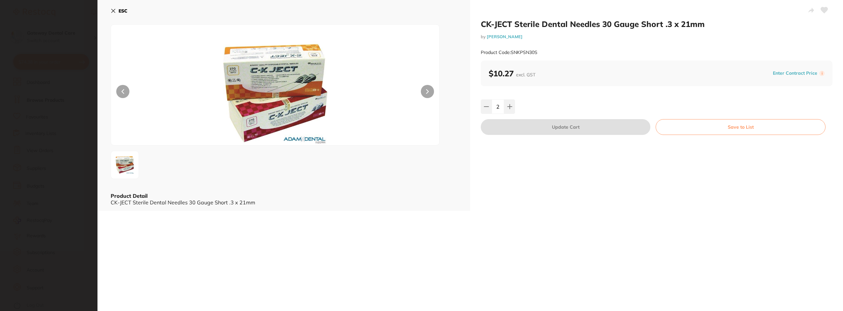
click at [425, 89] on button at bounding box center [427, 91] width 13 height 13
click at [133, 166] on img at bounding box center [125, 165] width 24 height 24
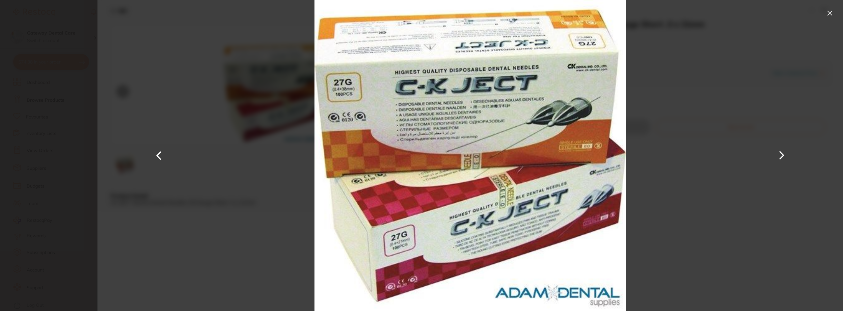
click at [830, 12] on button at bounding box center [829, 13] width 11 height 11
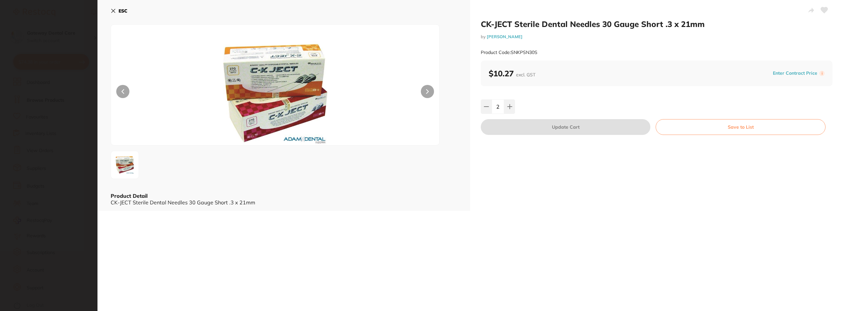
click at [559, 25] on h2 "CK-JECT Sterile Dental Needles 30 Gauge Short .3 x 21mm" at bounding box center [657, 24] width 352 height 10
click at [6, 32] on section "CK-JECT Sterile Dental Needles 30 Gauge Short .3 x 21mm by Adam Dental Product …" at bounding box center [421, 155] width 843 height 311
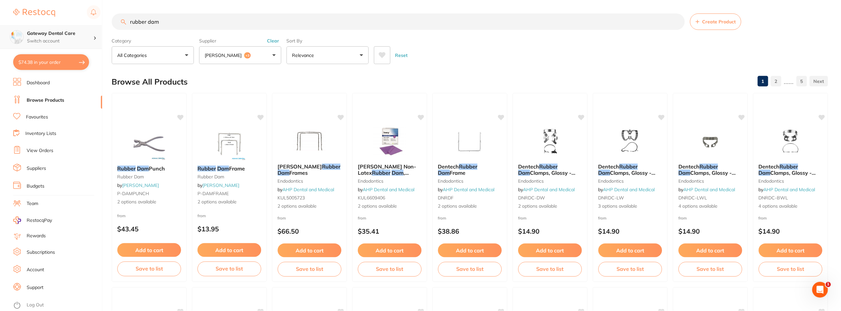
scroll to position [1, 0]
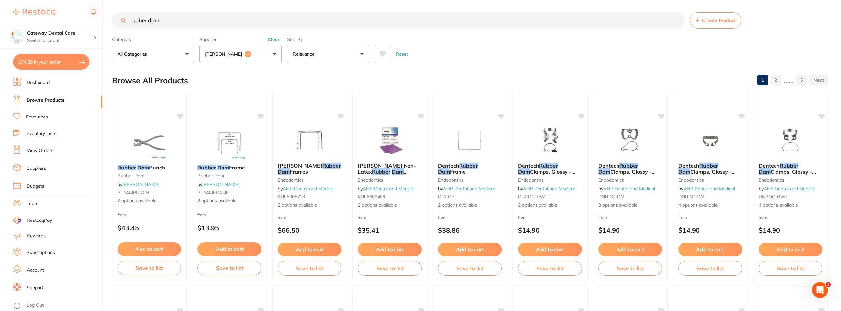
click at [60, 62] on button "$74.38 in your order" at bounding box center [51, 62] width 76 height 16
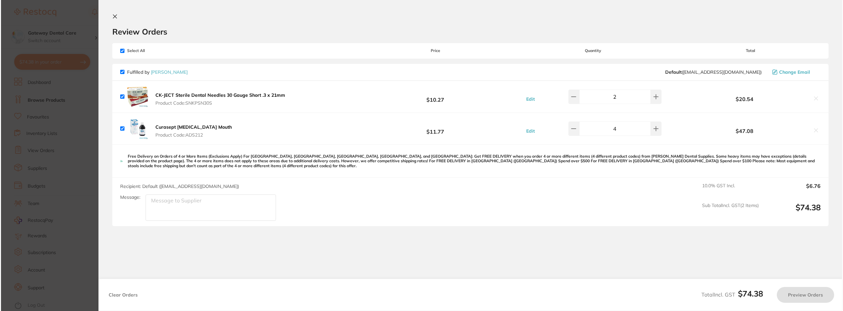
scroll to position [0, 0]
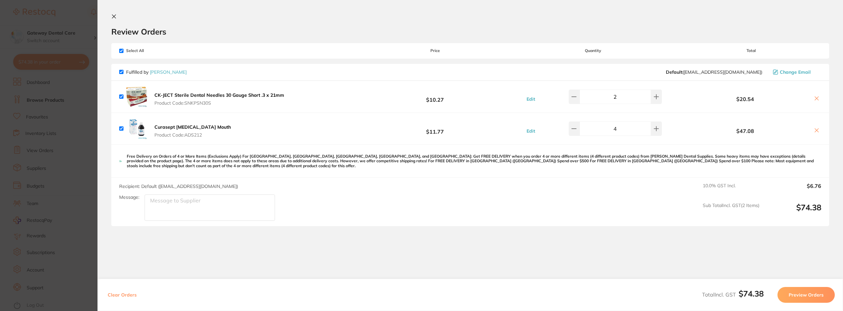
click at [161, 94] on b "CK-JECT Sterile Dental Needles 30 Gauge Short .3 x 21mm" at bounding box center [219, 95] width 130 height 6
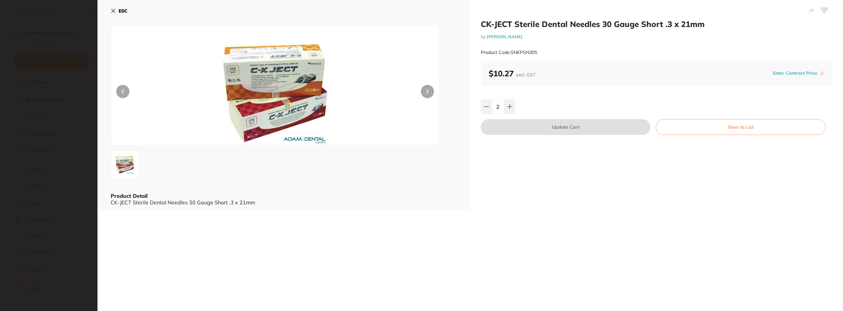
click at [33, 22] on section "CK-JECT Sterile Dental Needles 30 Gauge Short .3 x 21mm by Adam Dental Product …" at bounding box center [421, 155] width 843 height 311
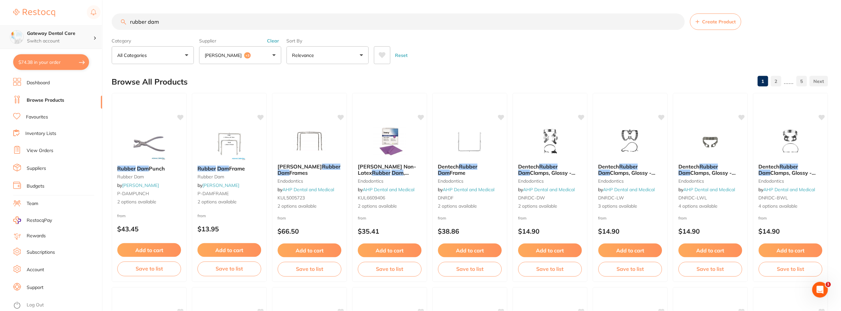
scroll to position [1, 0]
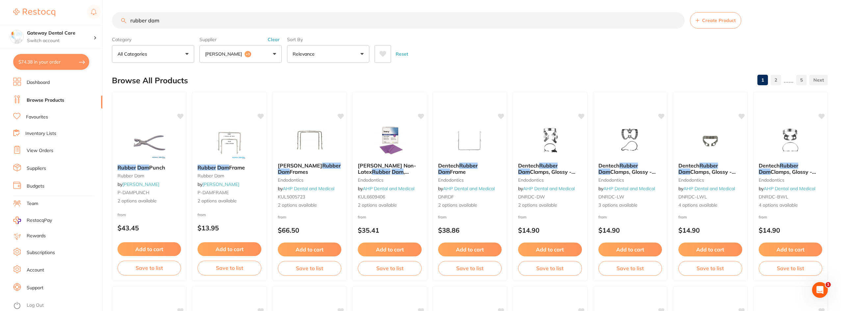
click at [41, 115] on link "Favourites" at bounding box center [37, 117] width 22 height 7
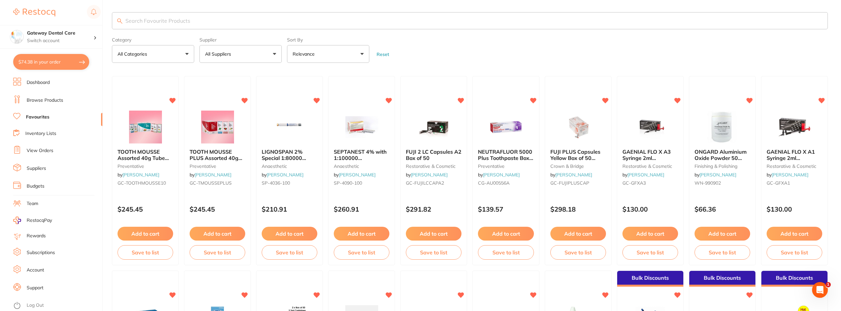
click at [155, 25] on input "search" at bounding box center [470, 20] width 716 height 17
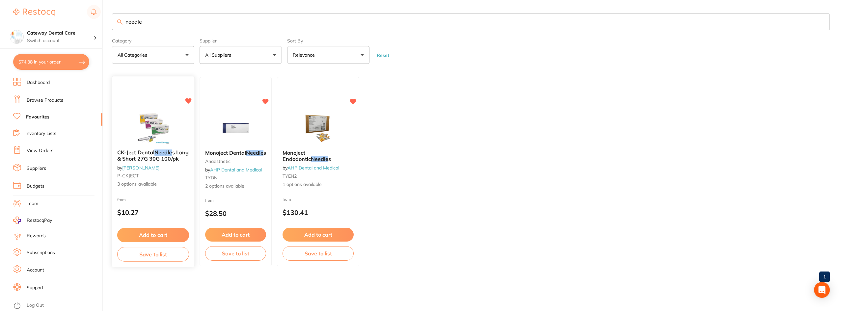
type input "needle"
click at [160, 167] on div "CK-Ject Dental Needle s Long & Short 27G 30G 100/pk by [PERSON_NAME] P-CKJECT 3…" at bounding box center [153, 169] width 82 height 48
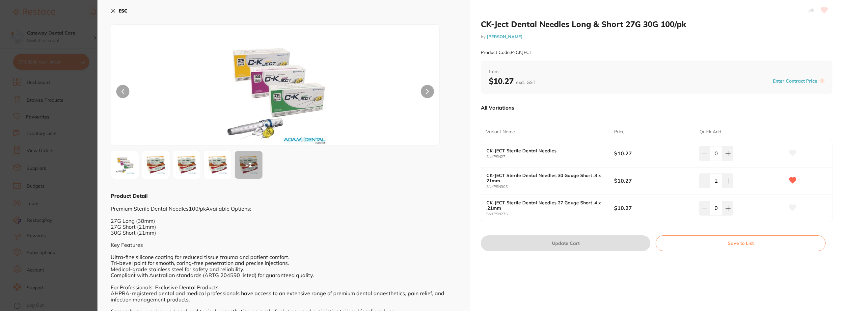
click at [277, 81] on img at bounding box center [274, 93] width 197 height 104
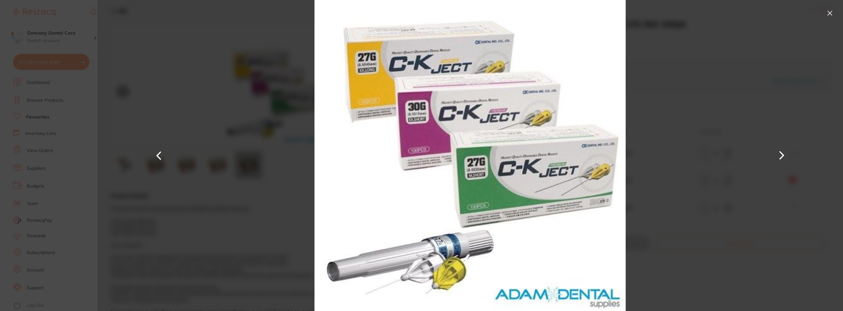
click at [229, 115] on div at bounding box center [469, 155] width 745 height 311
click at [825, 13] on button at bounding box center [829, 13] width 11 height 11
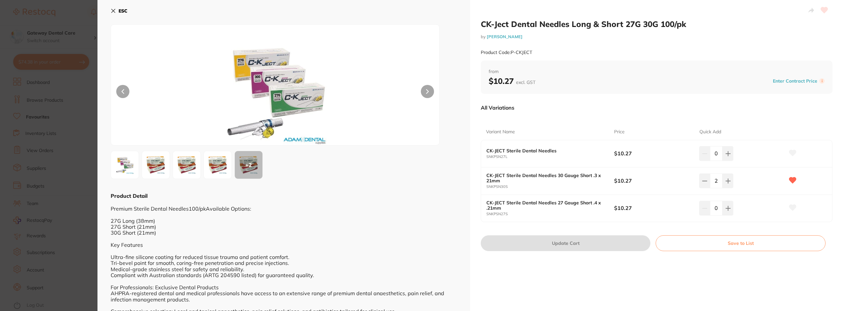
click at [67, 122] on section "CK-Ject Dental Needles Long & Short 27G 30G 100/pk by [PERSON_NAME] Product Cod…" at bounding box center [421, 155] width 843 height 311
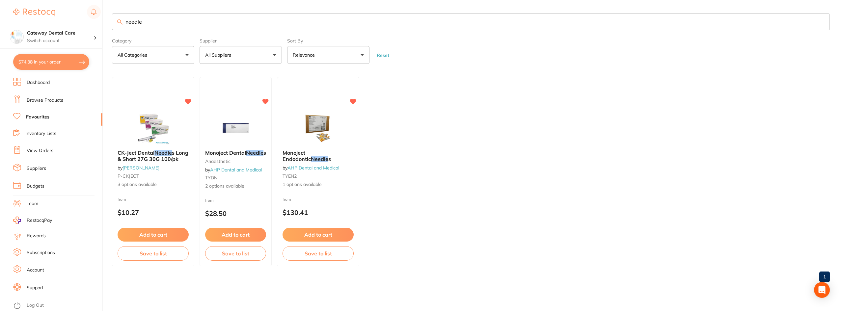
click at [50, 66] on button "$74.38 in your order" at bounding box center [51, 62] width 76 height 16
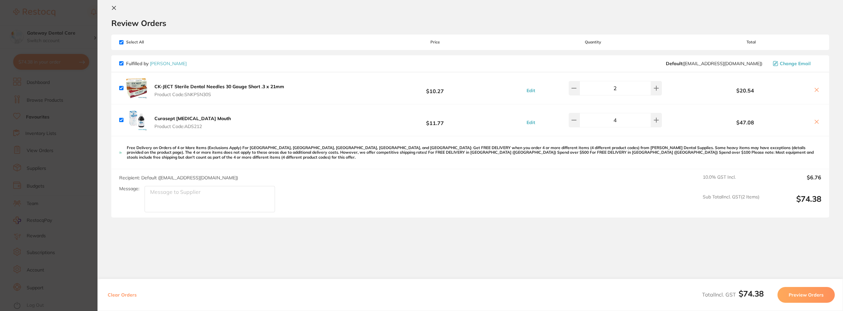
scroll to position [22, 0]
